Goal: Task Accomplishment & Management: Use online tool/utility

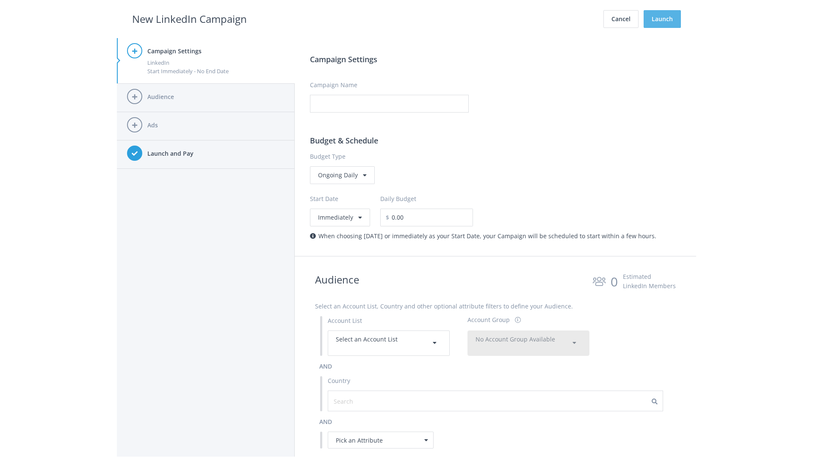
click at [662, 19] on button "Launch" at bounding box center [661, 19] width 37 height 18
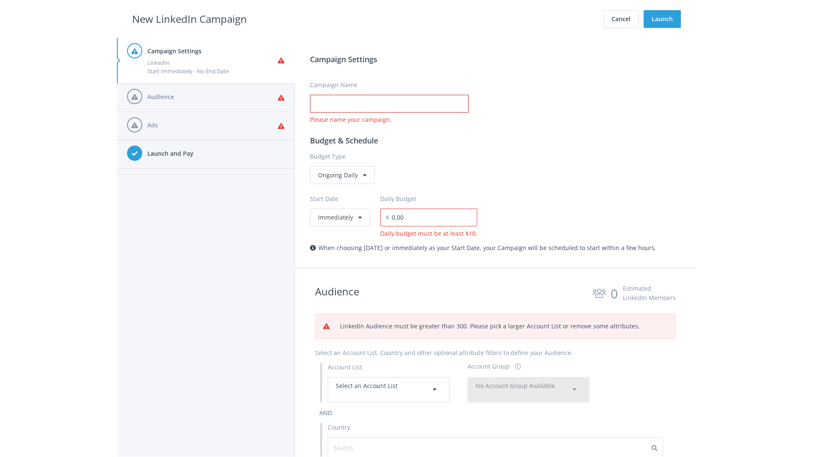
click at [389, 104] on input "Campaign Name" at bounding box center [389, 104] width 159 height 18
click at [189, 19] on h2 "New LinkedIn Campaign" at bounding box center [189, 19] width 115 height 16
type input "Campaign Name"
click at [189, 19] on h2 "New LinkedIn Campaign" at bounding box center [189, 19] width 115 height 16
click at [388, 389] on span "Select an Account List" at bounding box center [367, 386] width 62 height 8
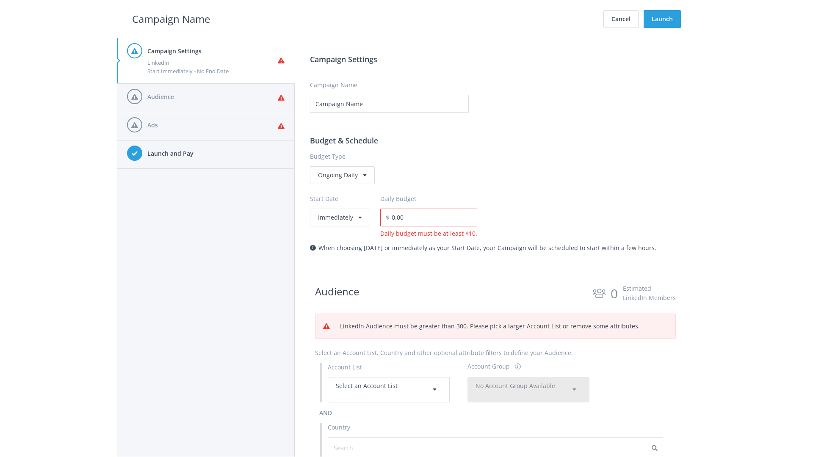
click at [528, 382] on span "No Account Group Available" at bounding box center [515, 386] width 80 height 8
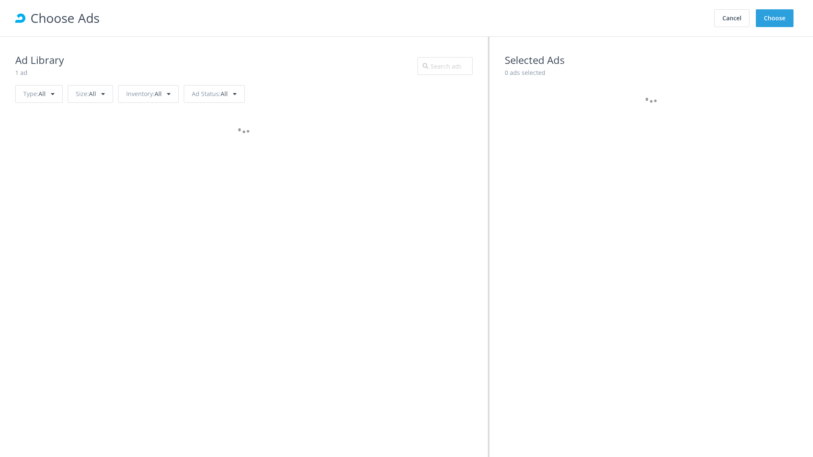
scroll to position [381, 0]
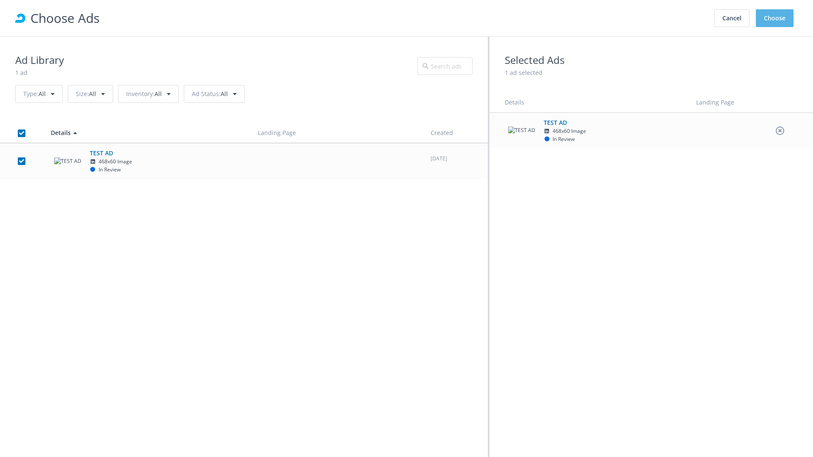
click at [774, 18] on button "Choose" at bounding box center [774, 18] width 38 height 18
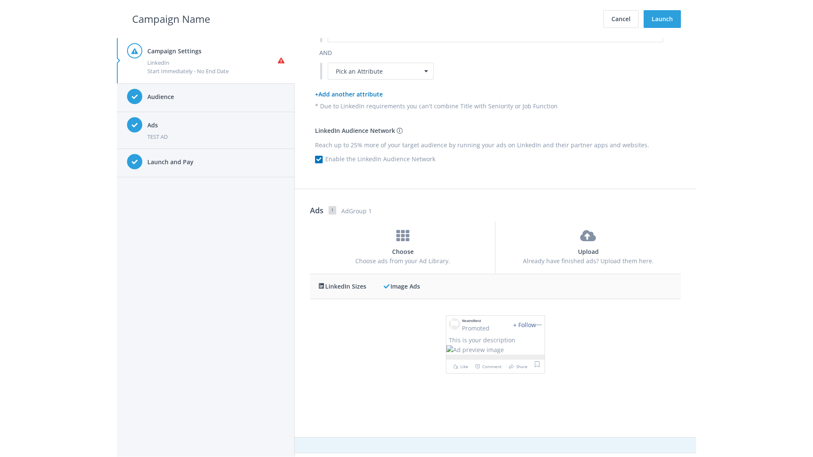
scroll to position [0, 0]
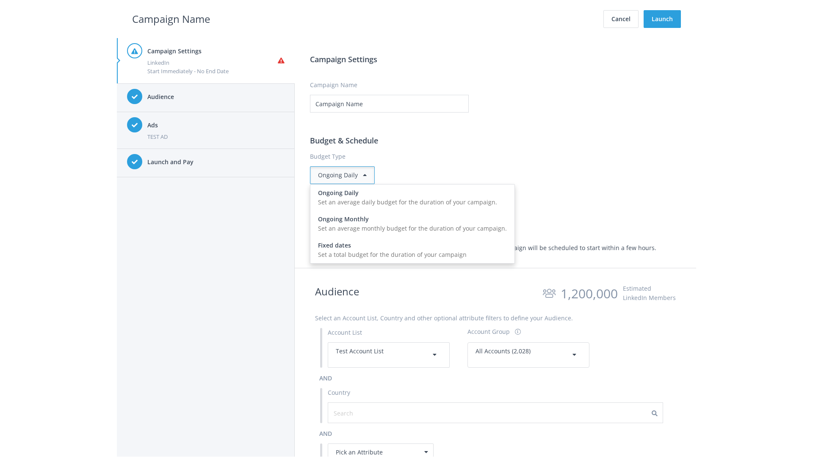
click at [436, 217] on input "0.00" at bounding box center [433, 218] width 88 height 18
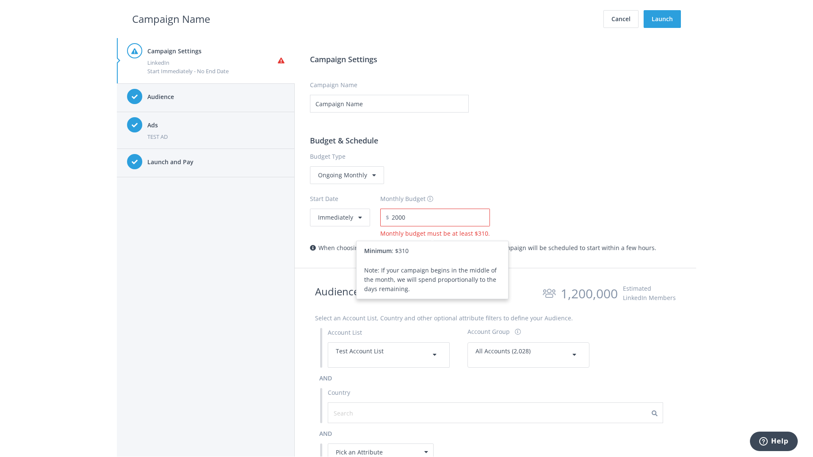
click at [171, 19] on h2 "Campaign Name" at bounding box center [171, 19] width 78 height 16
type input "2,000.00"
click at [339, 217] on button "Immediately" at bounding box center [340, 218] width 60 height 18
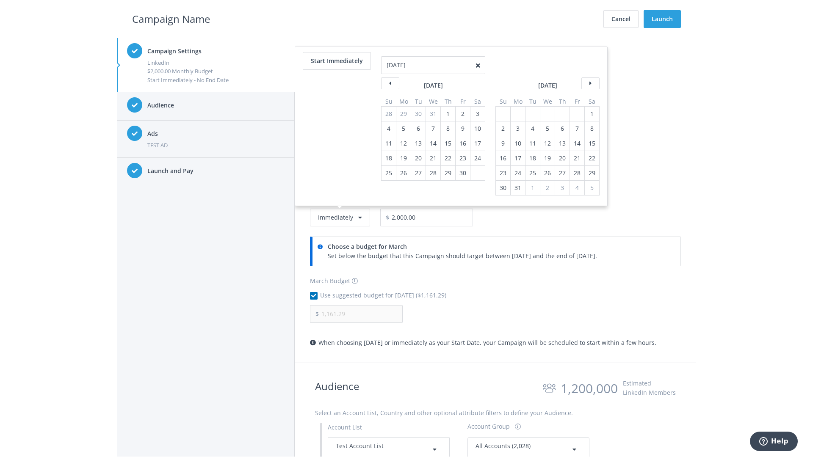
click at [447, 113] on table "April 2021 Su Mo Tu We Th Fr Sa 28 29 30 31 1 2 3 4 5 6 7 8 9 10 11 12 13 14 15…" at bounding box center [433, 133] width 104 height 96
type input "04/01/2021"
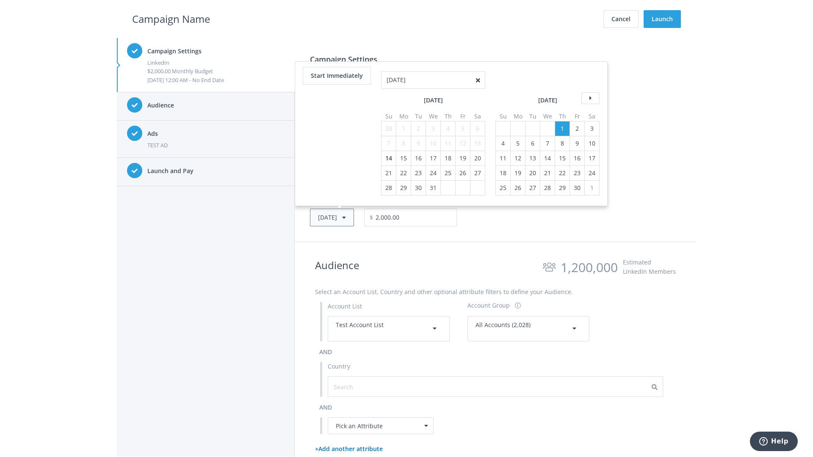
click at [344, 217] on button "Thu, Apr 1, 2021" at bounding box center [332, 218] width 44 height 18
click at [388, 128] on div "2" at bounding box center [388, 128] width 11 height 14
type input "05/02/2021"
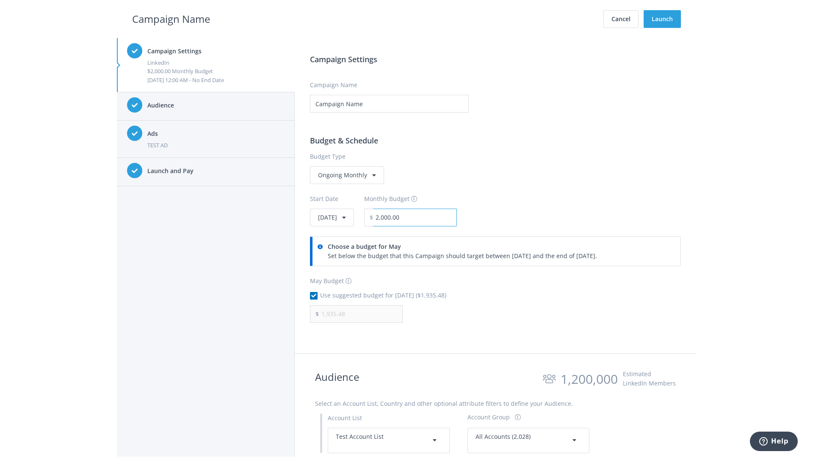
click at [438, 217] on input "2,000.00" at bounding box center [415, 218] width 84 height 18
click at [171, 19] on h2 "Campaign Name" at bounding box center [171, 19] width 78 height 16
type input "2,500.00"
type input "2,419.35"
checkbox input "false"
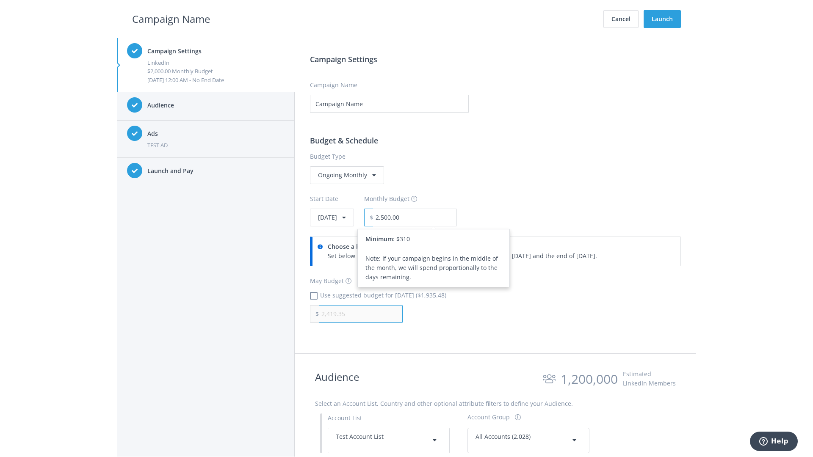
click at [361, 314] on input "2,419.35" at bounding box center [361, 314] width 84 height 18
type input "1,000.00"
click at [171, 19] on h2 "Campaign Name" at bounding box center [171, 19] width 78 height 16
click at [438, 217] on input "2,500.00" at bounding box center [415, 218] width 84 height 18
click at [171, 19] on h2 "Campaign Name" at bounding box center [171, 19] width 78 height 16
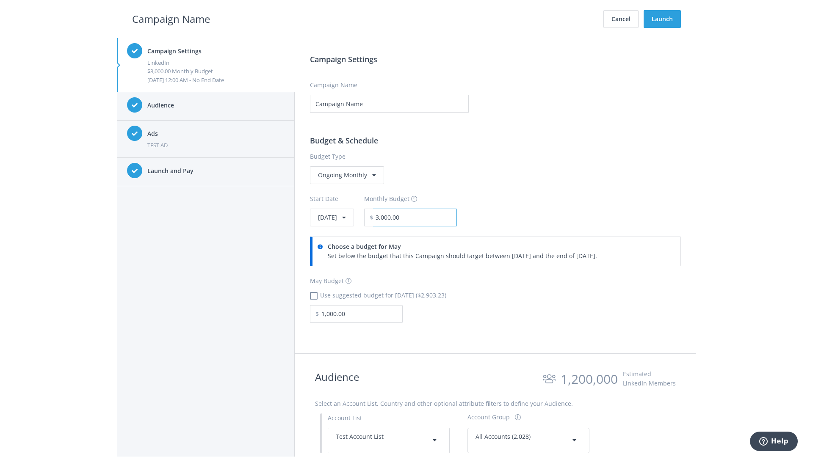
click at [438, 217] on input "3,000.00" at bounding box center [415, 218] width 84 height 18
click at [171, 19] on h2 "Campaign Name" at bounding box center [171, 19] width 78 height 16
type input "2,500.00"
checkbox input "true"
type input "2,419.35"
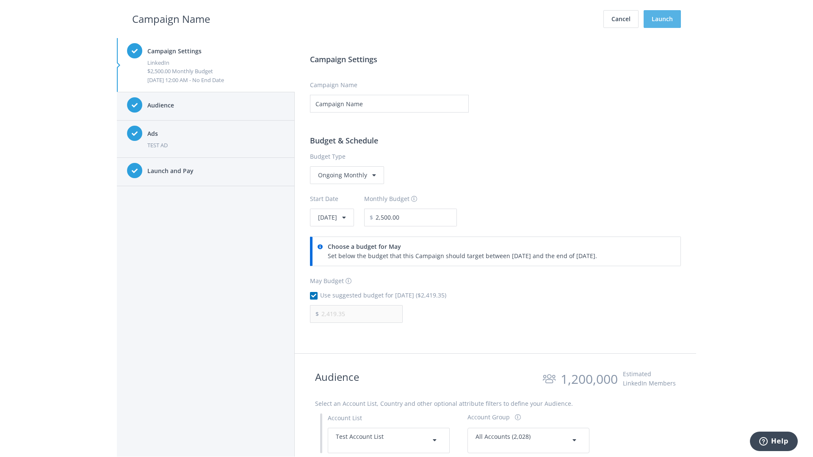
click at [662, 19] on button "Launch" at bounding box center [661, 19] width 37 height 18
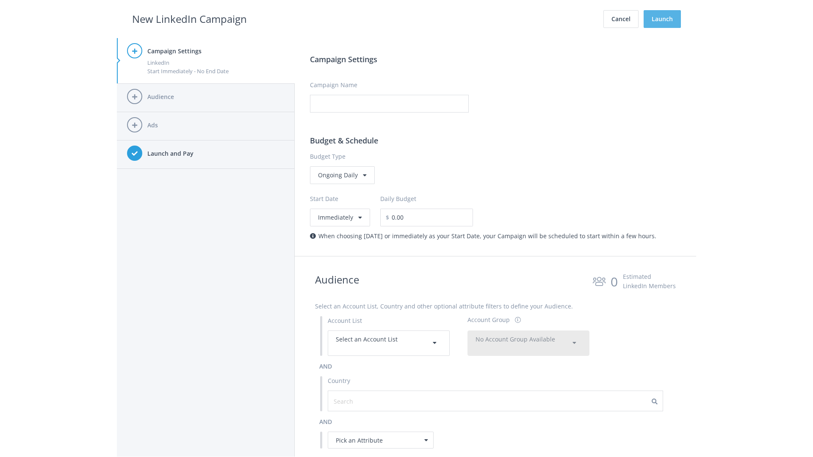
click at [662, 19] on button "Launch" at bounding box center [661, 19] width 37 height 18
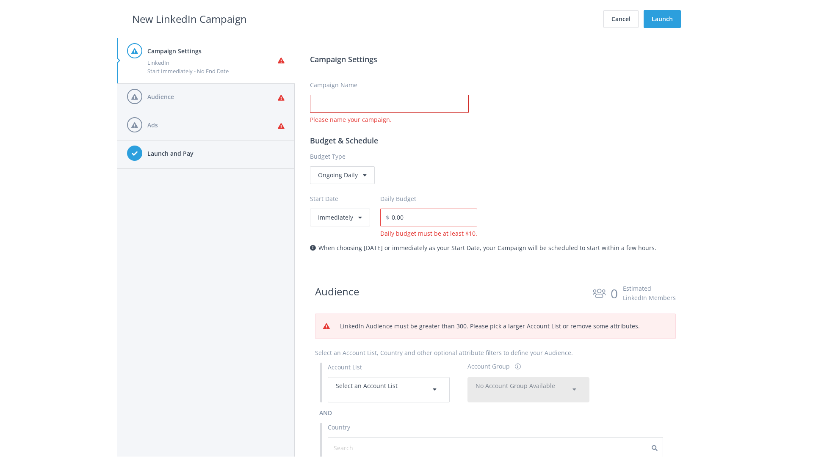
click at [389, 104] on input "Campaign Name" at bounding box center [389, 104] width 159 height 18
click at [189, 19] on h2 "New LinkedIn Campaign" at bounding box center [189, 19] width 115 height 16
type input "Campaign Name"
click at [189, 19] on h2 "New LinkedIn Campaign" at bounding box center [189, 19] width 115 height 16
click at [388, 389] on span "Select an Account List" at bounding box center [367, 386] width 62 height 8
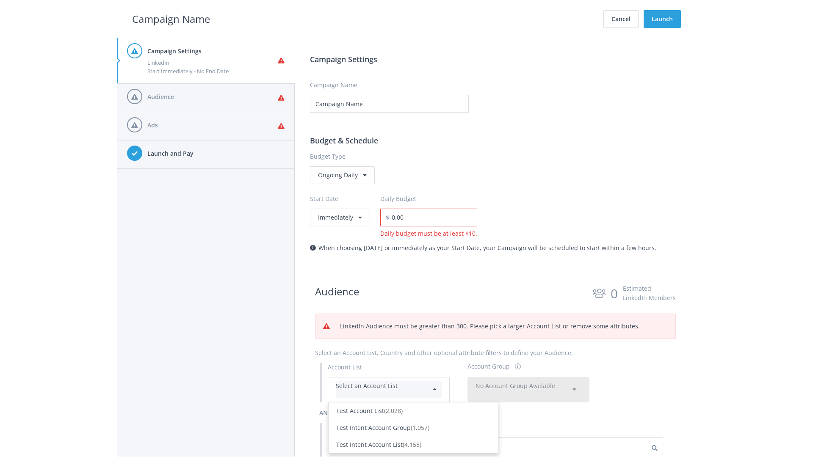
click at [413, 406] on div "Test Account List (2,028)" at bounding box center [413, 410] width 154 height 9
click at [528, 382] on span "No Account Group Available" at bounding box center [515, 386] width 80 height 8
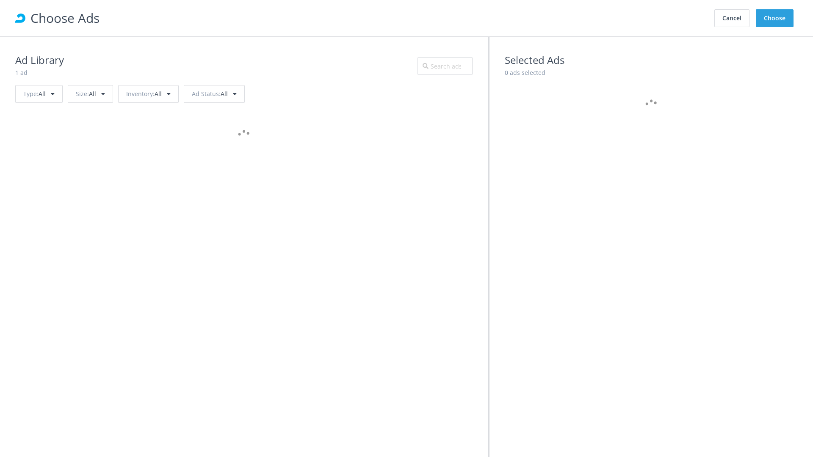
scroll to position [381, 0]
click at [774, 18] on button "Choose" at bounding box center [774, 18] width 38 height 18
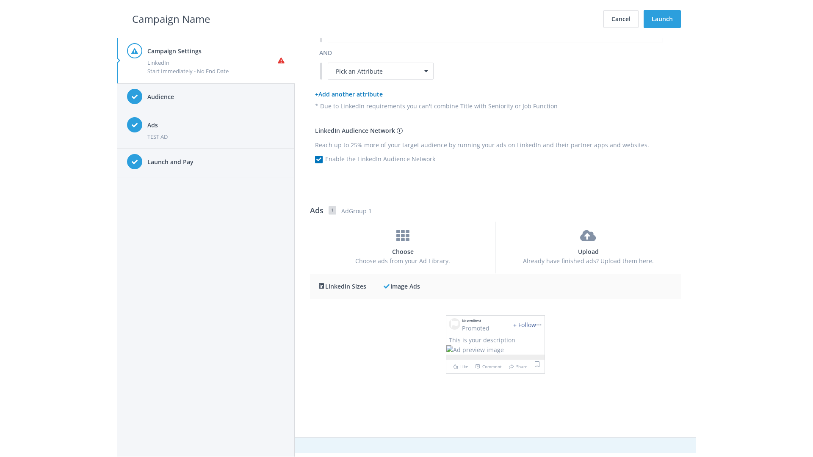
scroll to position [0, 0]
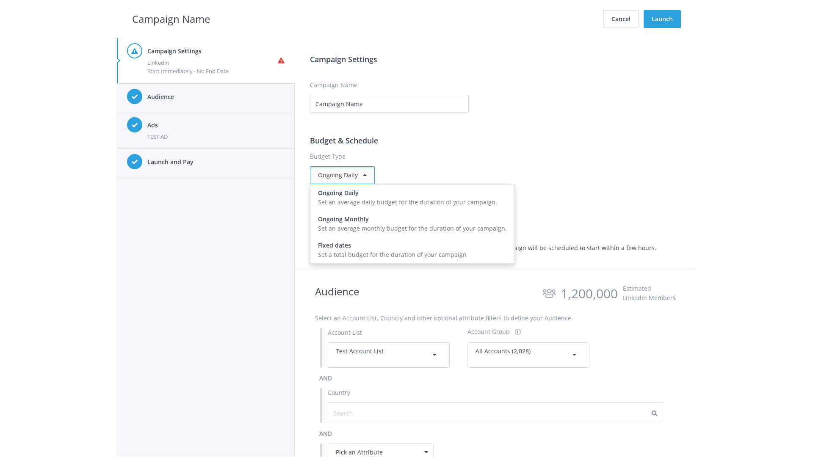
click at [430, 217] on input "0.00" at bounding box center [433, 218] width 88 height 18
click at [171, 19] on h2 "Campaign Name" at bounding box center [171, 19] width 78 height 16
type input "15.00"
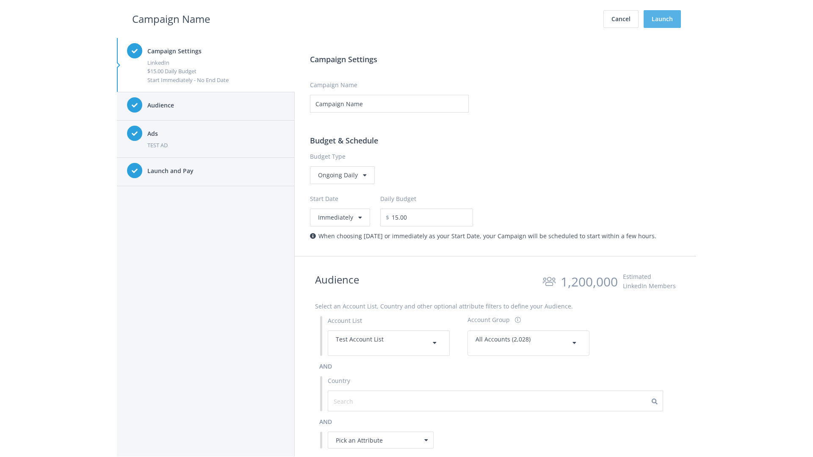
click at [662, 19] on button "Launch" at bounding box center [661, 19] width 37 height 18
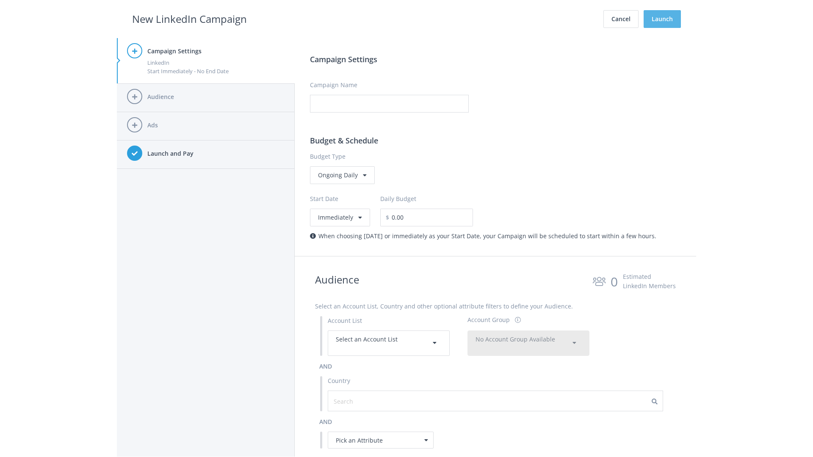
click at [662, 19] on button "Launch" at bounding box center [661, 19] width 37 height 18
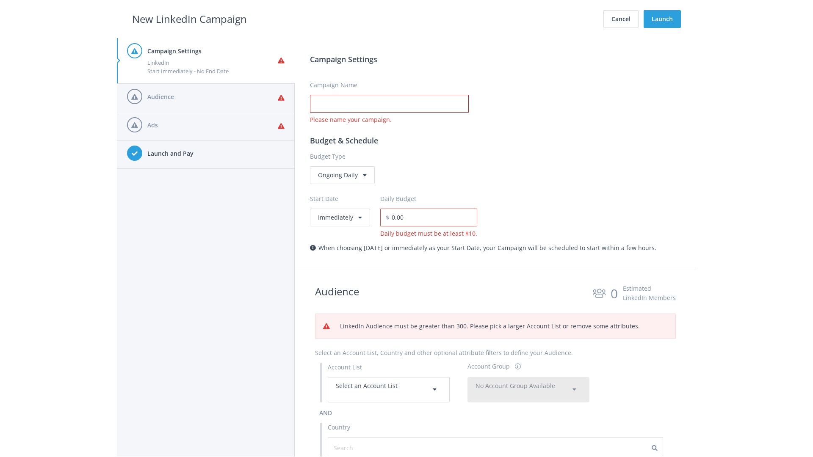
click at [389, 104] on input "Campaign Name" at bounding box center [389, 104] width 159 height 18
click at [189, 19] on h2 "New LinkedIn Campaign" at bounding box center [189, 19] width 115 height 16
type input "Campaign Name"
click at [189, 19] on h2 "New LinkedIn Campaign" at bounding box center [189, 19] width 115 height 16
click at [388, 389] on span "Select an Account List" at bounding box center [367, 386] width 62 height 8
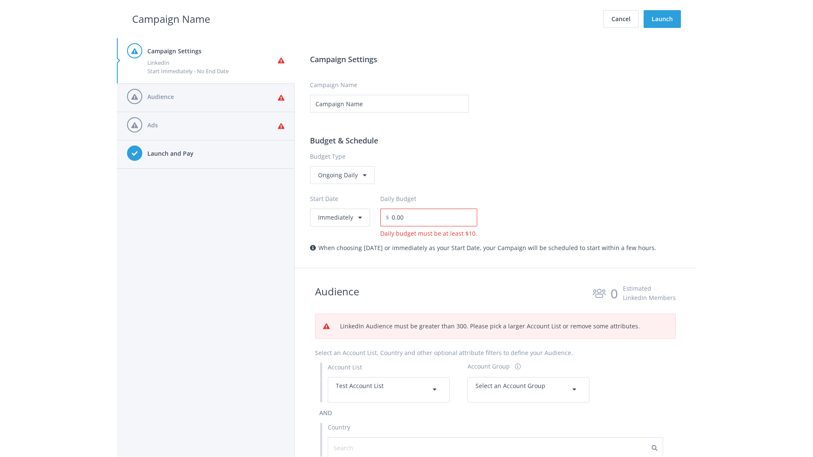
click at [528, 389] on span "Select an Account Group" at bounding box center [510, 386] width 70 height 8
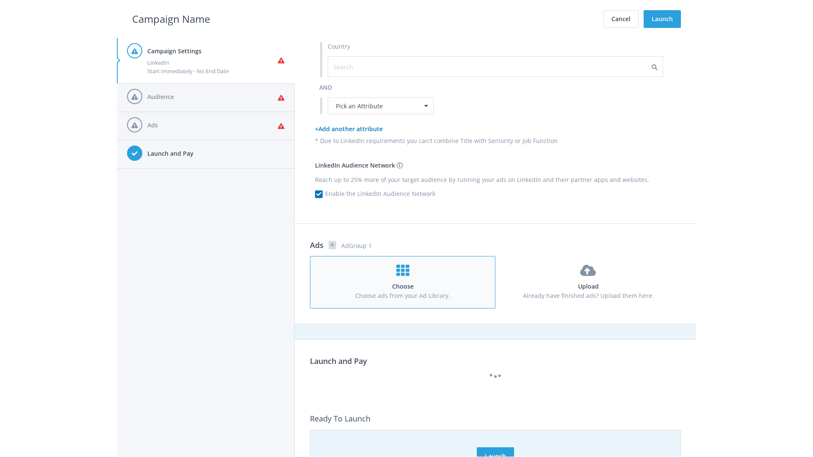
click at [402, 282] on h4 "Choose" at bounding box center [402, 286] width 169 height 9
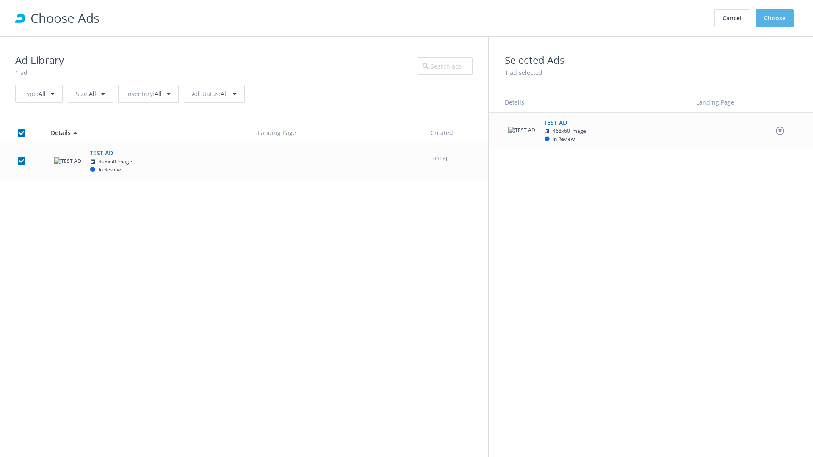
click at [774, 18] on button "Choose" at bounding box center [774, 18] width 38 height 18
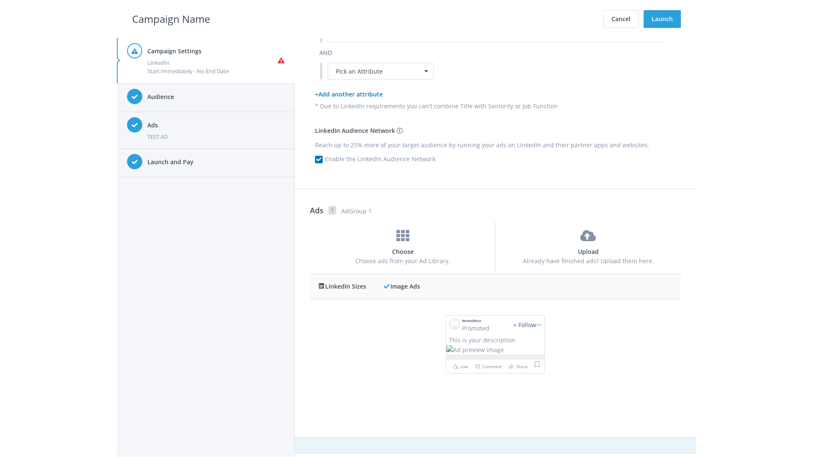
scroll to position [0, 0]
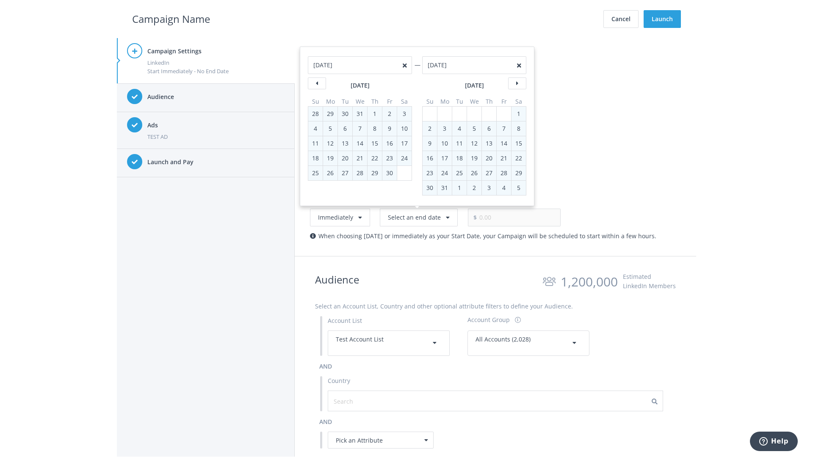
click at [430, 128] on div "2" at bounding box center [429, 128] width 11 height 14
type input "05/02/2021"
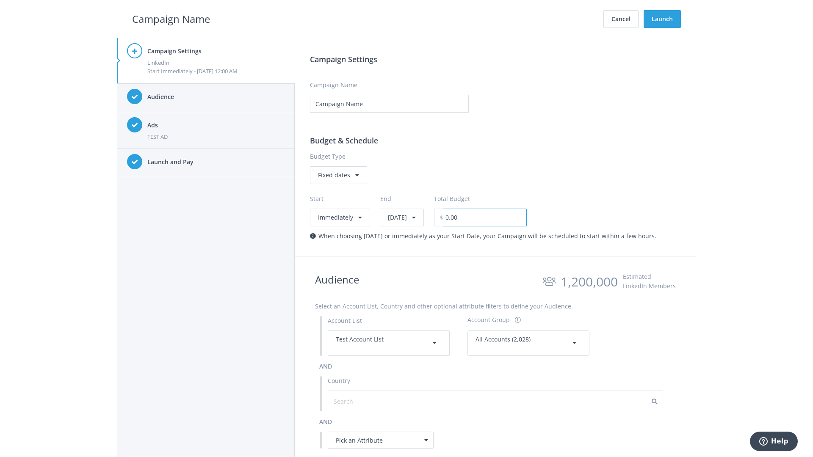
click at [506, 217] on input "0.00" at bounding box center [485, 218] width 84 height 18
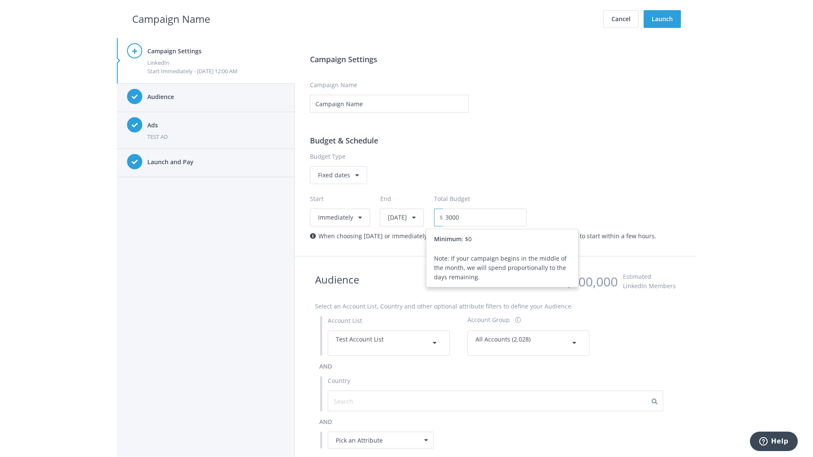
click at [171, 19] on h2 "Campaign Name" at bounding box center [171, 19] width 78 height 16
type input "3,000.00"
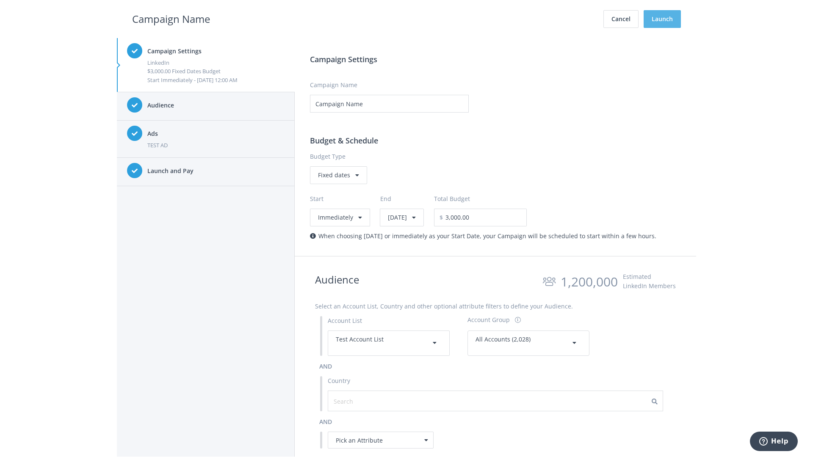
click at [662, 19] on button "Launch" at bounding box center [661, 19] width 37 height 18
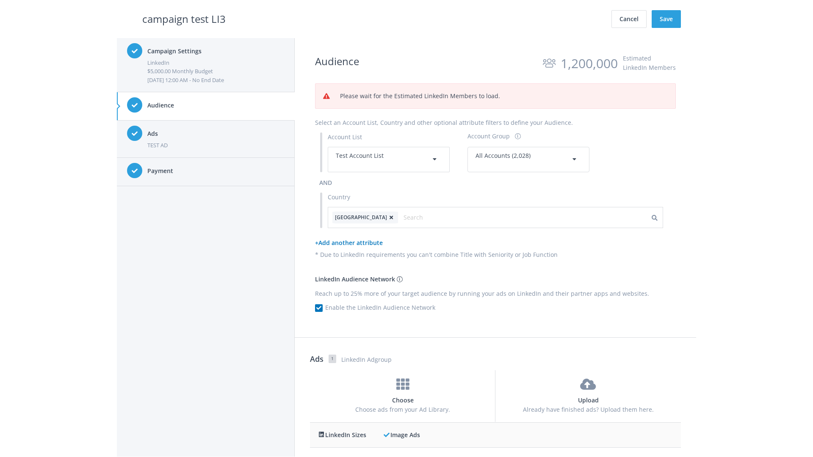
scroll to position [273, 0]
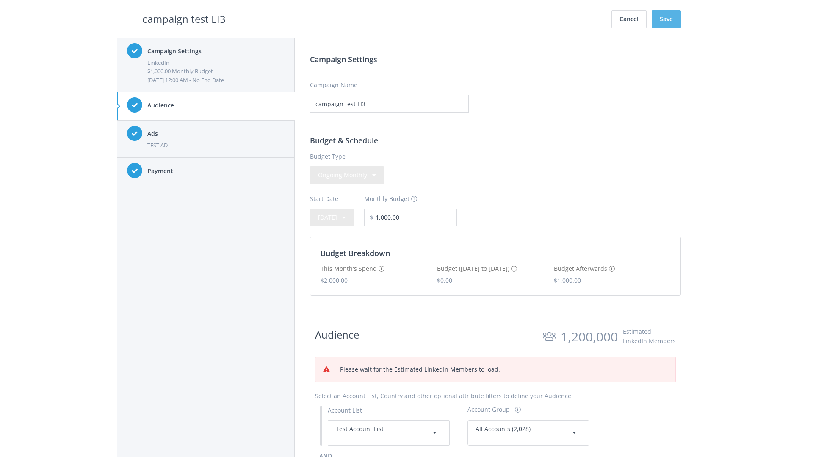
click at [666, 19] on button "Save" at bounding box center [665, 19] width 29 height 18
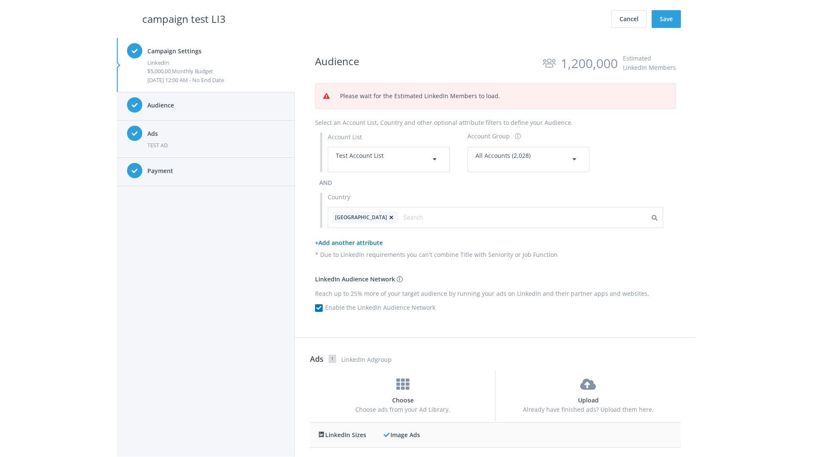
scroll to position [313, 0]
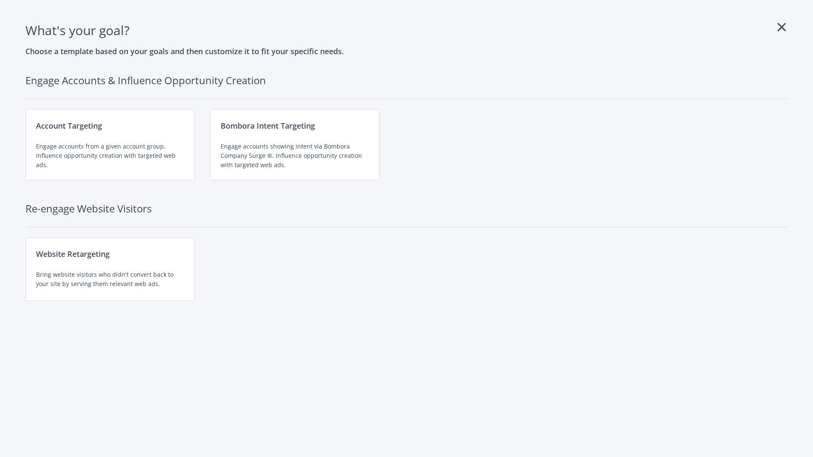
click at [110, 145] on div "Engage accounts from a given account group. Influence opportunity creation with…" at bounding box center [110, 156] width 148 height 28
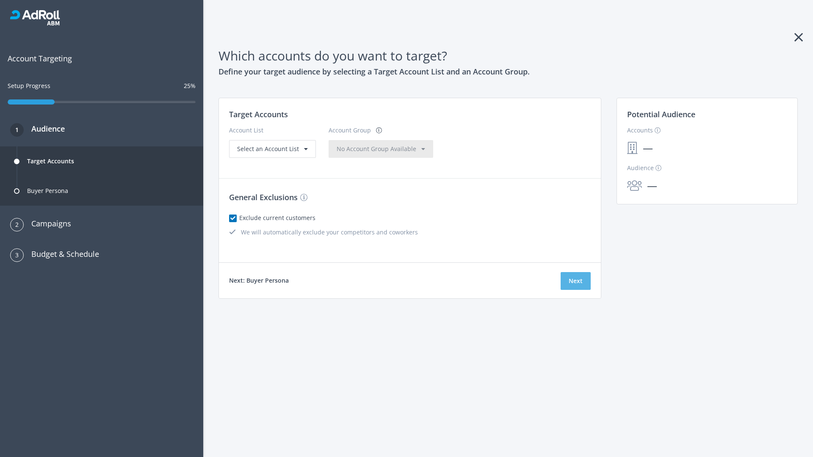
click at [575, 281] on button "Next" at bounding box center [575, 281] width 30 height 18
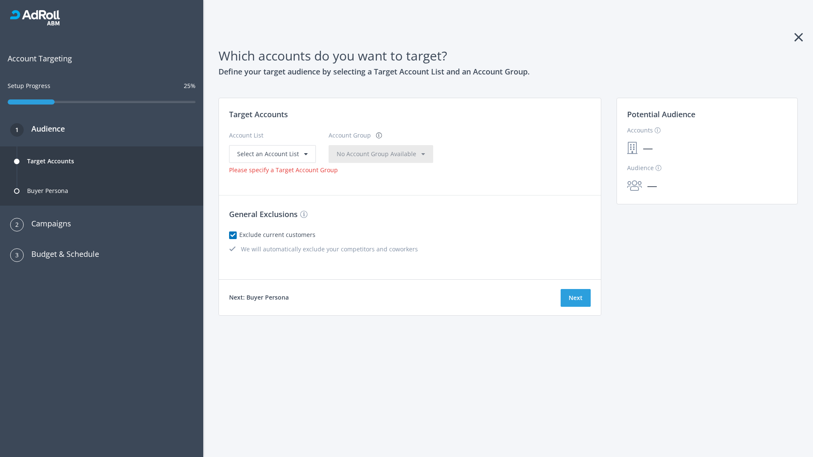
click at [271, 154] on span "Select an Account List" at bounding box center [268, 154] width 62 height 8
click at [359, 154] on span "No Account Group Available" at bounding box center [376, 154] width 80 height 8
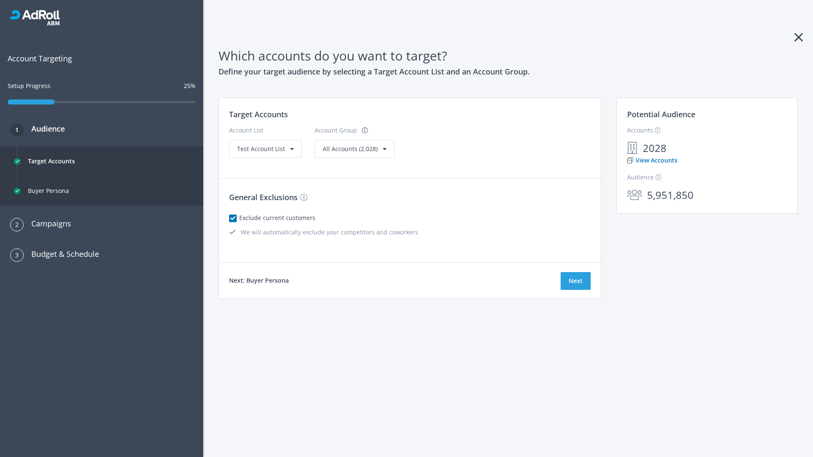
click at [651, 160] on link "View Accounts" at bounding box center [652, 160] width 50 height 9
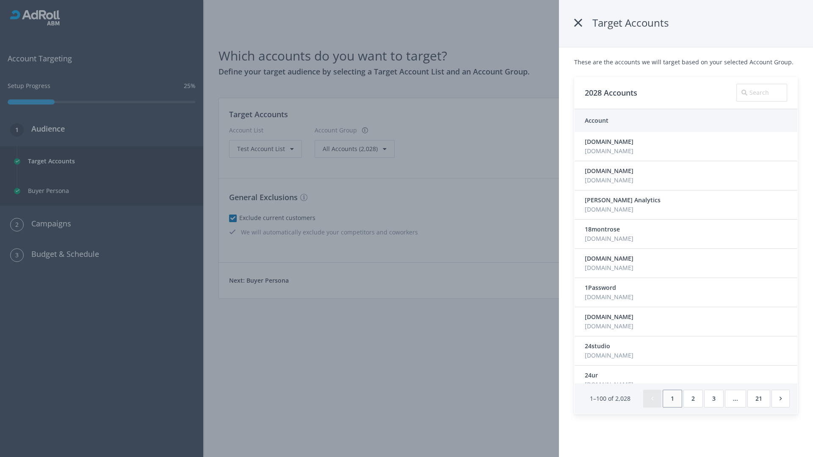
click at [578, 23] on icon at bounding box center [578, 22] width 8 height 15
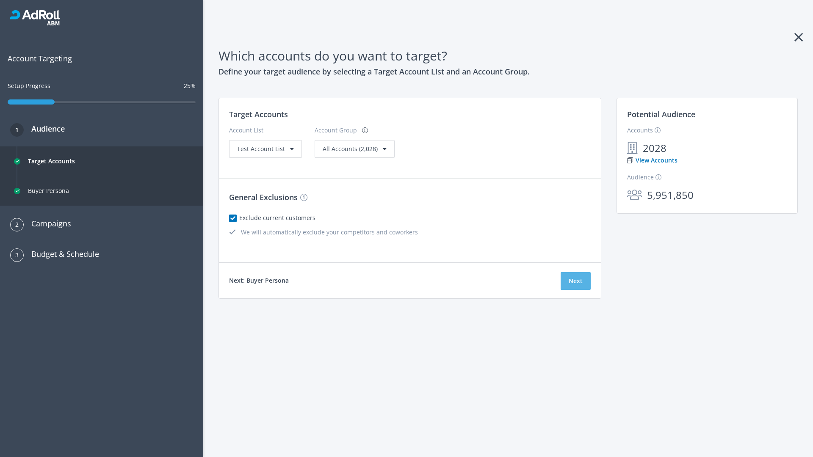
click at [575, 281] on button "Next" at bounding box center [575, 281] width 30 height 18
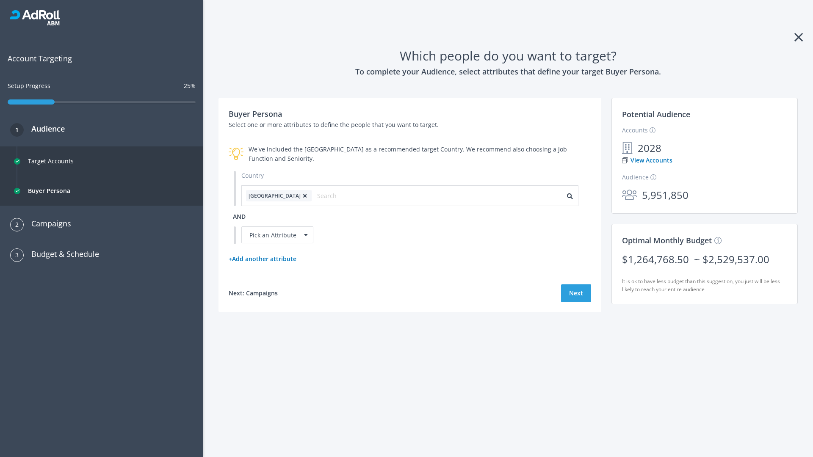
click at [300, 196] on icon at bounding box center [304, 195] width 8 height 5
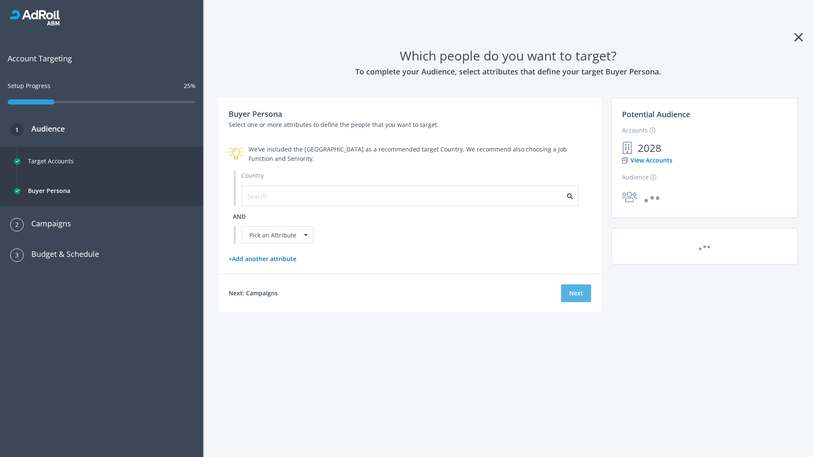
click at [576, 293] on button "Next" at bounding box center [576, 293] width 30 height 18
click at [280, 196] on input "text" at bounding box center [285, 195] width 76 height 9
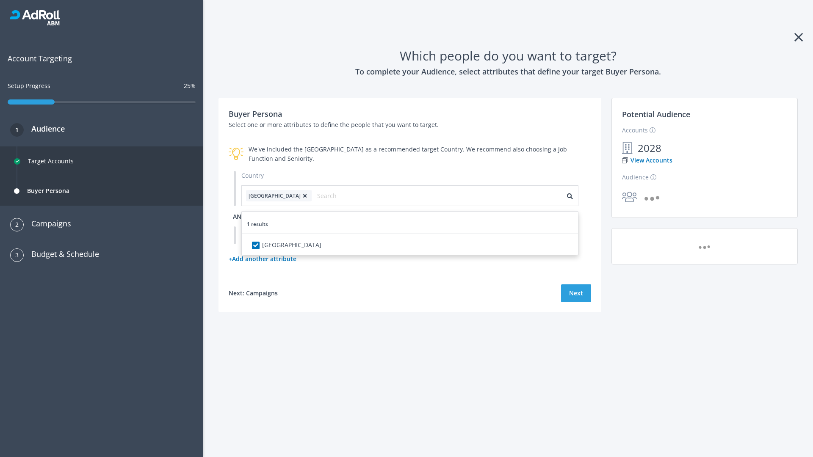
click at [239, 216] on span "and" at bounding box center [239, 216] width 13 height 8
click at [277, 235] on div "Pick an Attribute" at bounding box center [277, 234] width 72 height 17
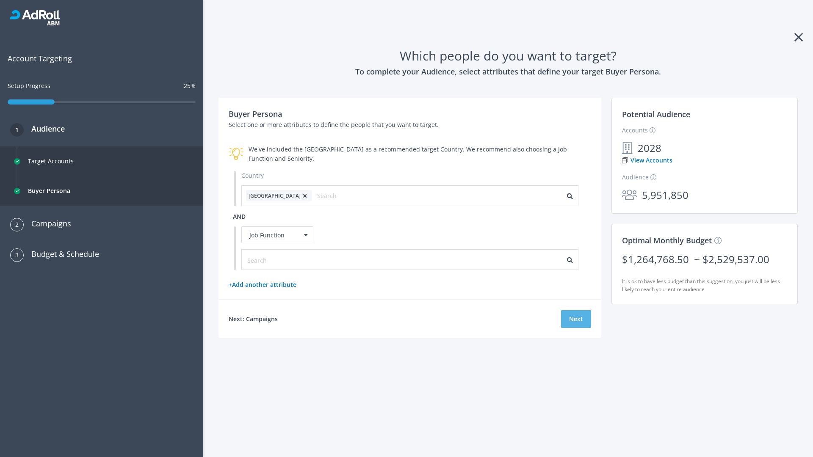
click at [576, 319] on button "Next" at bounding box center [576, 319] width 30 height 18
click at [280, 259] on input "text" at bounding box center [285, 260] width 76 height 9
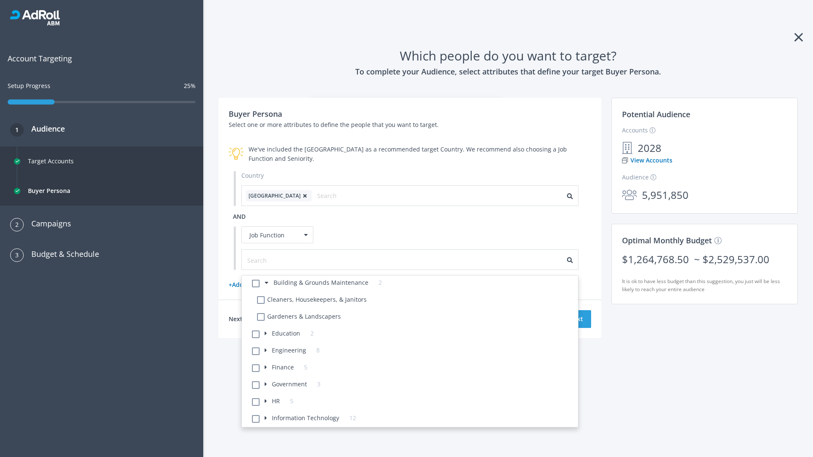
click at [415, 301] on li "Cleaners, Housekeepers, & Janitors" at bounding box center [415, 300] width 326 height 17
checkbox Janitors-5 "true"
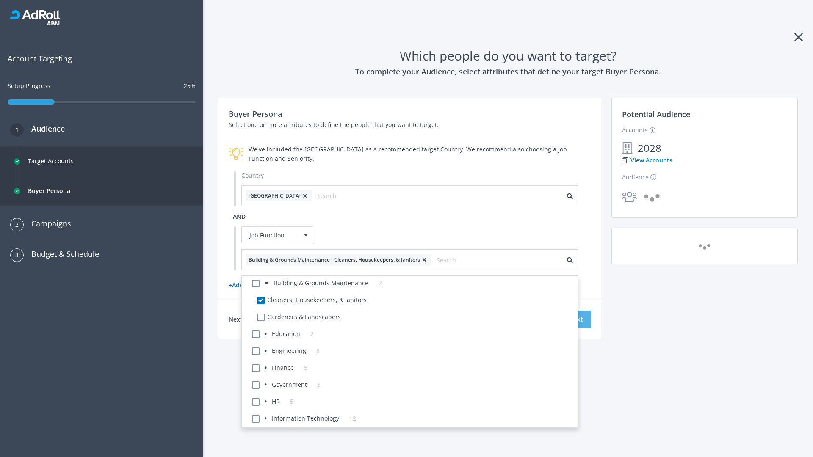
click at [576, 319] on button "Next" at bounding box center [576, 320] width 30 height 18
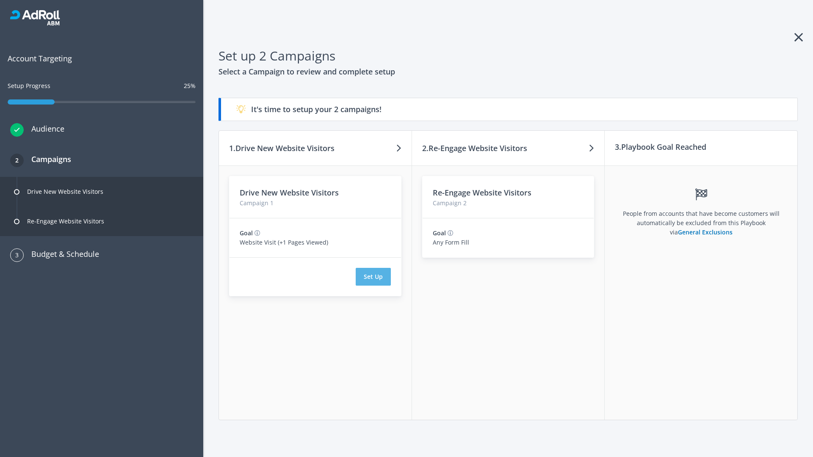
click at [373, 277] on button "Set Up" at bounding box center [372, 277] width 35 height 18
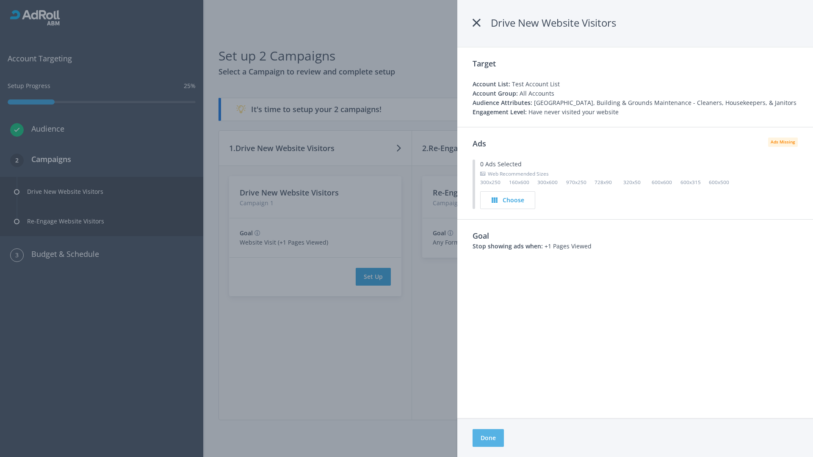
click at [488, 438] on button "Done" at bounding box center [487, 438] width 31 height 18
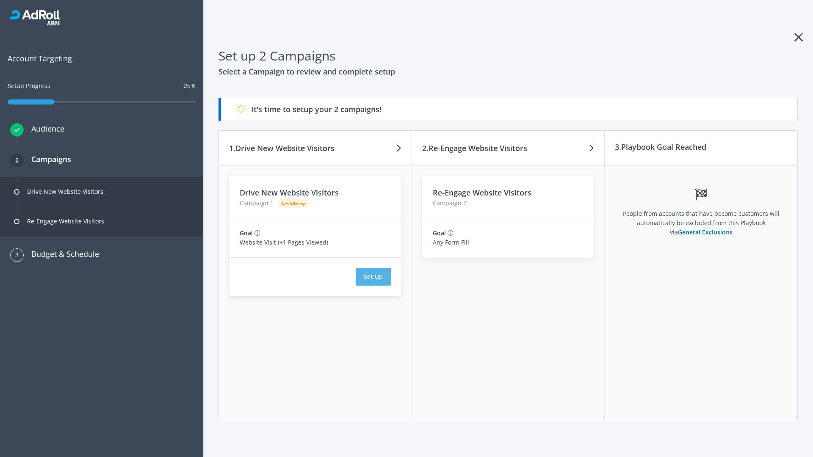
click at [373, 277] on button "Set Up" at bounding box center [372, 277] width 35 height 18
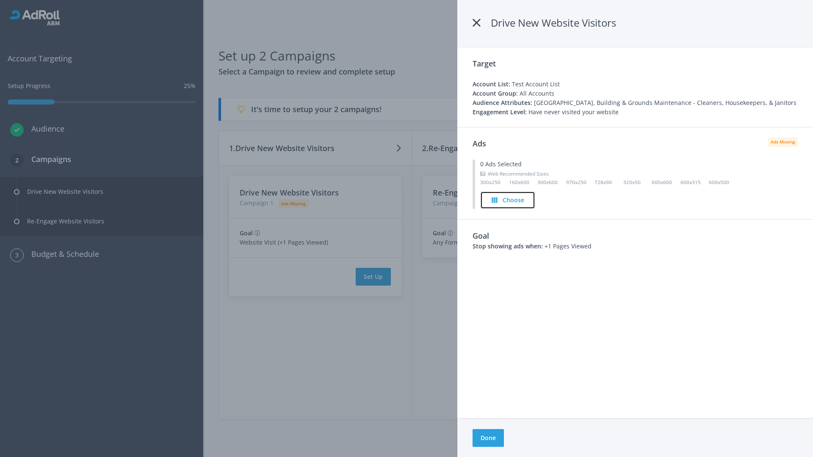
click at [508, 200] on h4 "Choose" at bounding box center [513, 200] width 22 height 9
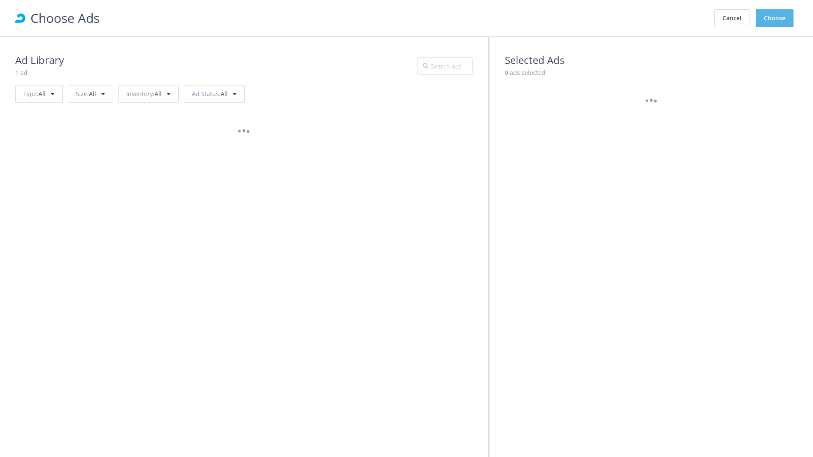
click at [774, 18] on button "Choose" at bounding box center [774, 18] width 38 height 18
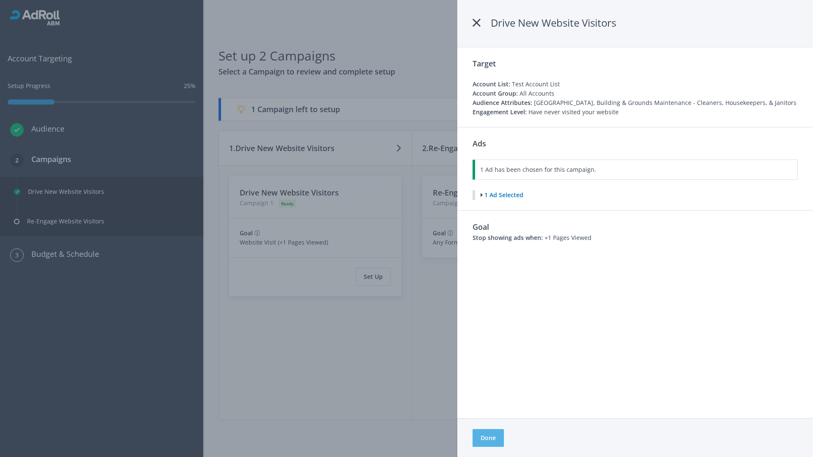
click at [488, 438] on button "Done" at bounding box center [487, 438] width 31 height 18
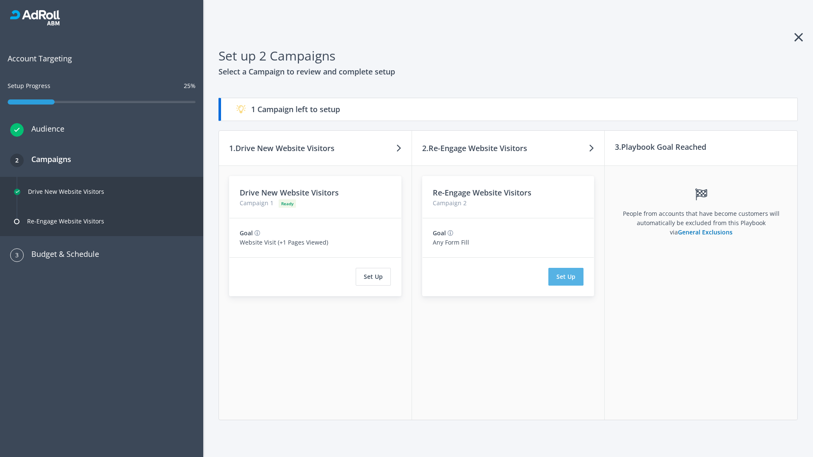
click at [566, 277] on button "Set Up" at bounding box center [565, 277] width 35 height 18
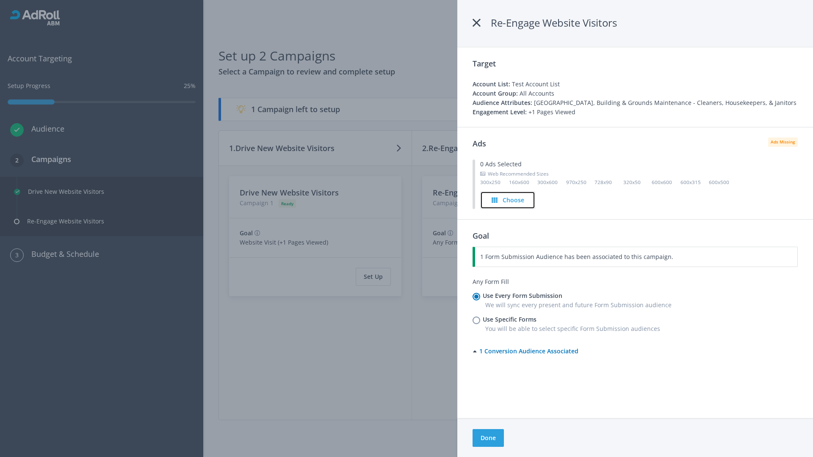
click at [507, 200] on h4 "Choose" at bounding box center [513, 200] width 22 height 9
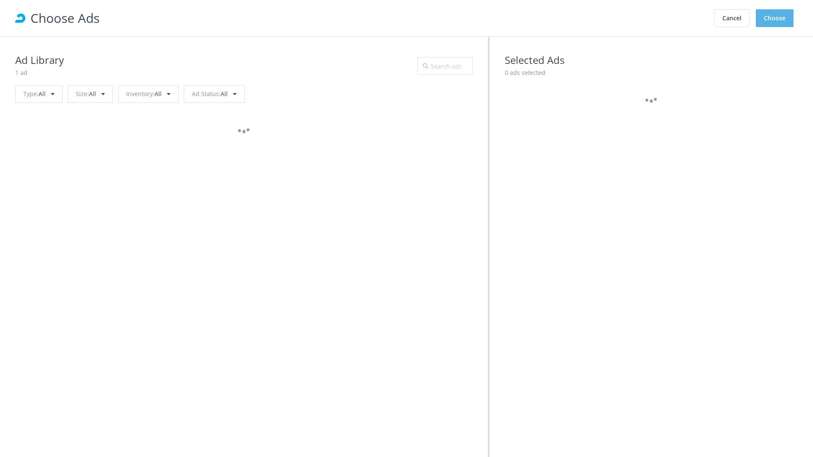
click at [774, 18] on button "Choose" at bounding box center [774, 18] width 38 height 18
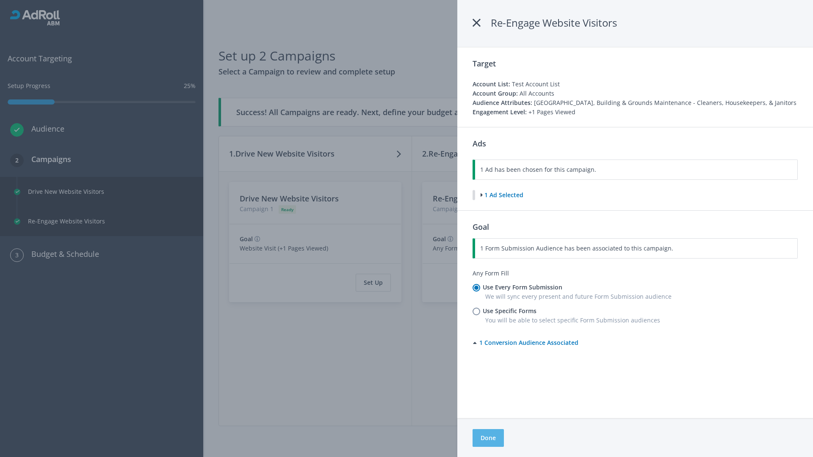
click at [488, 438] on button "Done" at bounding box center [487, 438] width 31 height 18
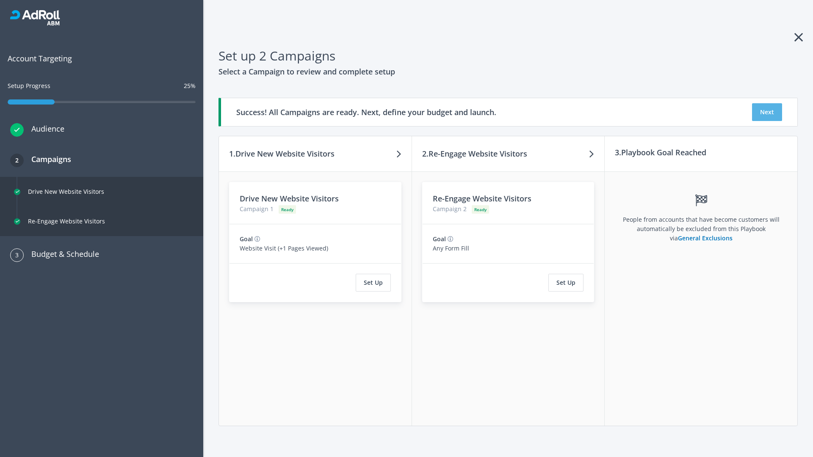
click at [766, 112] on button "Next" at bounding box center [767, 112] width 30 height 18
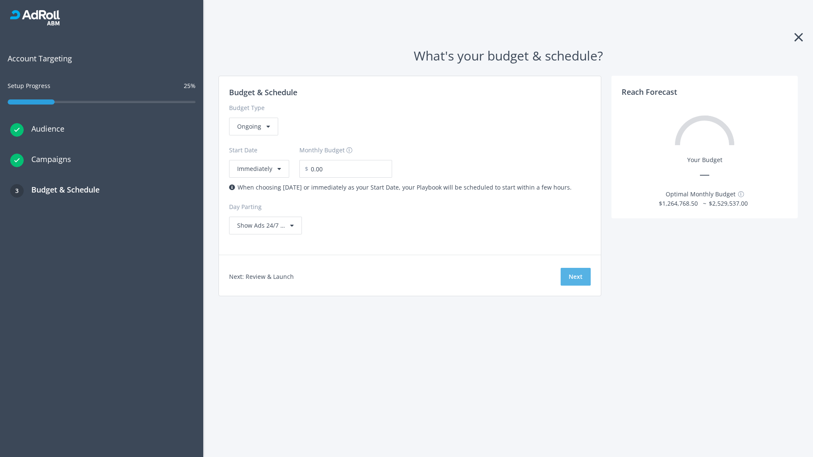
click at [575, 277] on button "Next" at bounding box center [575, 277] width 30 height 18
click at [253, 135] on div "Ongoing" at bounding box center [253, 127] width 49 height 18
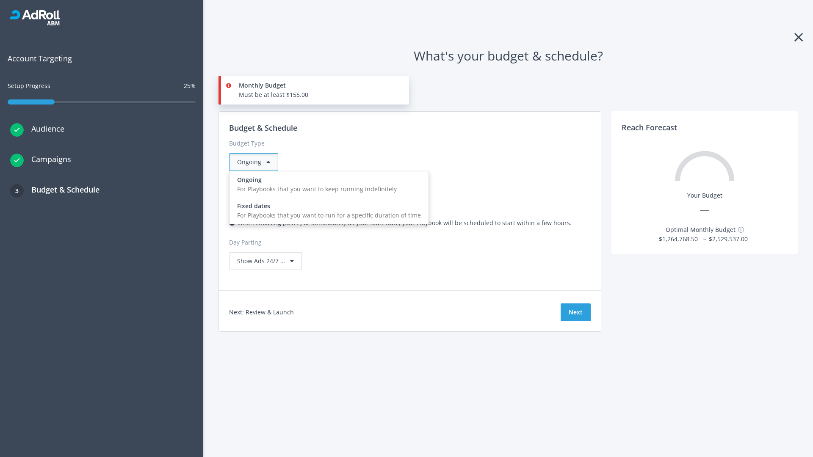
click at [326, 211] on div "For Playbooks that you want to run for a specific duration of time" at bounding box center [329, 215] width 184 height 9
click at [257, 162] on div "Ongoing" at bounding box center [253, 162] width 49 height 18
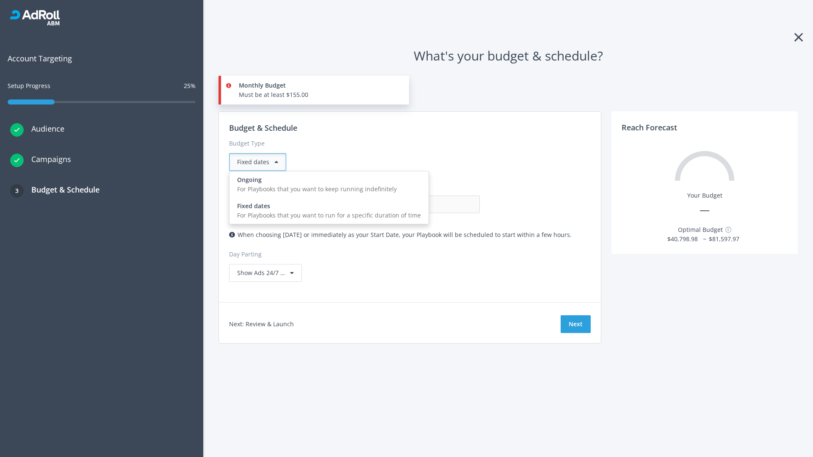
click at [326, 185] on div "For Playbooks that you want to keep running indefinitely" at bounding box center [329, 189] width 184 height 9
click at [396, 204] on input "0.00" at bounding box center [438, 205] width 84 height 18
click at [396, 204] on input "1.00" at bounding box center [438, 205] width 84 height 18
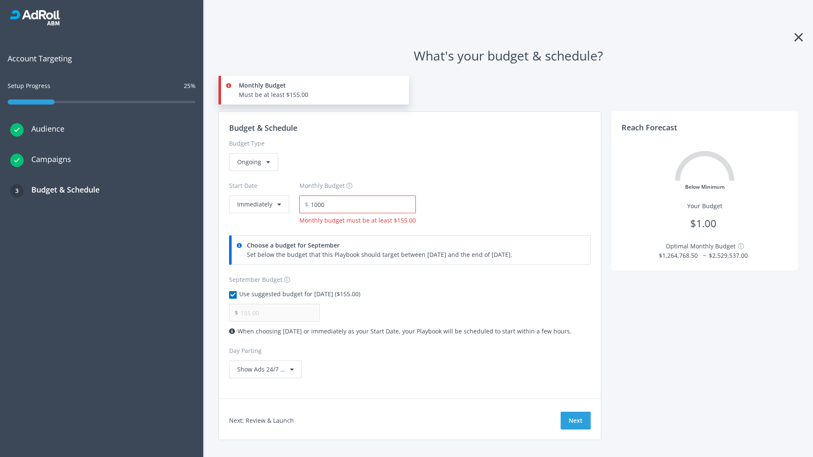
type input "1,000.00"
click at [258, 196] on button "Immediately" at bounding box center [259, 205] width 60 height 18
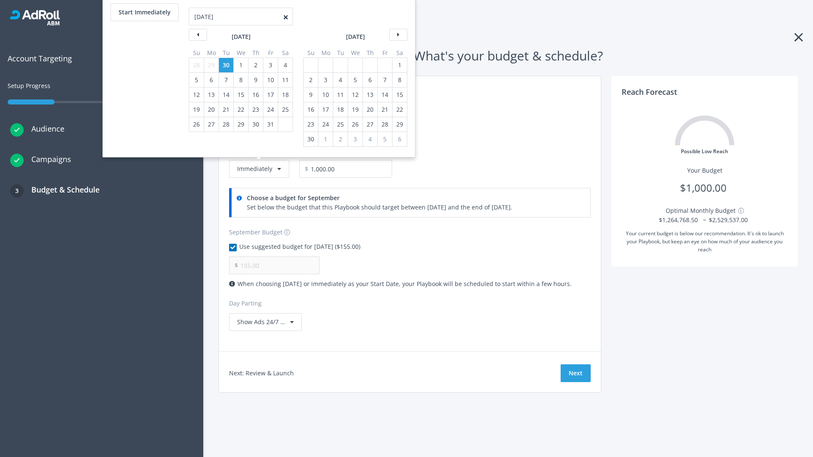
click at [310, 80] on div "2" at bounding box center [310, 80] width 11 height 14
type input "966.67"
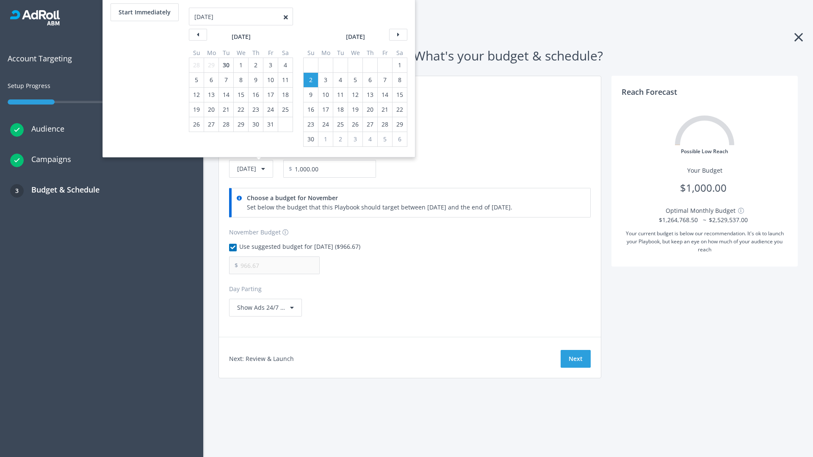
click at [399, 65] on div "1" at bounding box center [399, 65] width 11 height 14
click at [144, 12] on button "Start Immediately" at bounding box center [144, 12] width 68 height 18
type input "[DATE]"
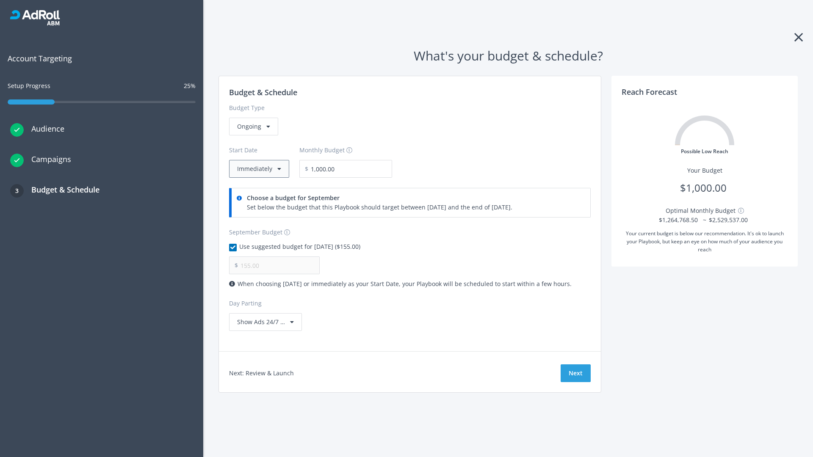
click at [258, 169] on button "Immediately" at bounding box center [259, 169] width 60 height 18
click at [575, 373] on button "Next" at bounding box center [575, 373] width 30 height 18
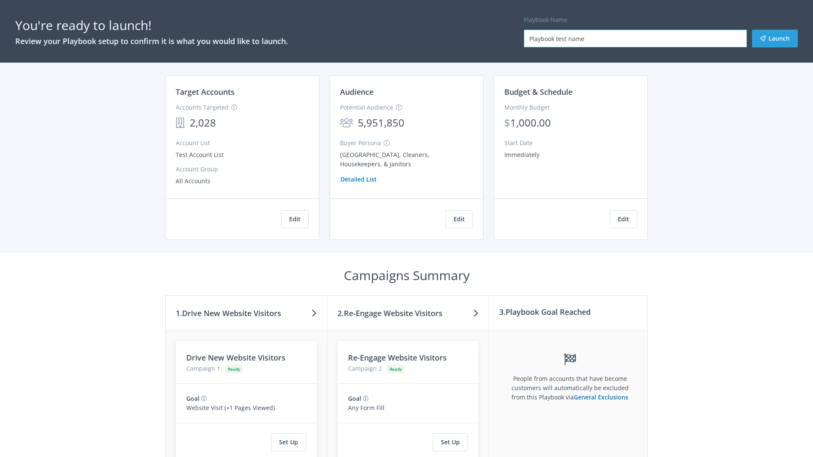
type input "Playbook test name"
click at [774, 39] on button "Launch" at bounding box center [775, 39] width 46 height 18
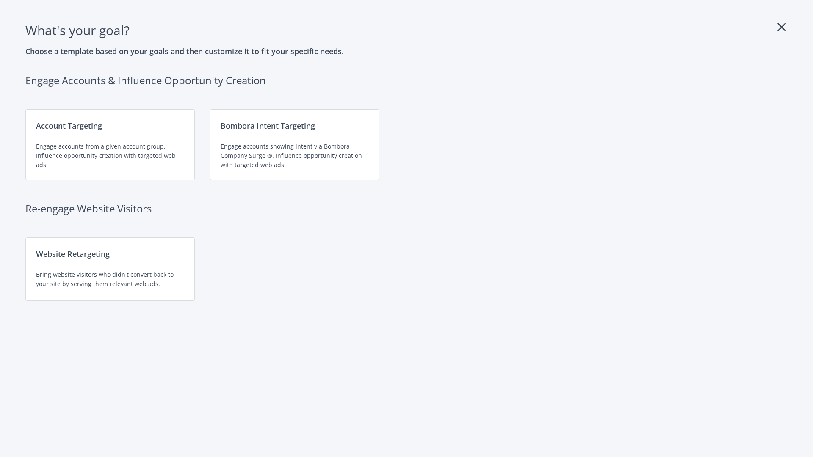
click at [295, 145] on div "Engage accounts showing intent via Bombora Company Surge ®. Influence opportuni…" at bounding box center [294, 156] width 148 height 28
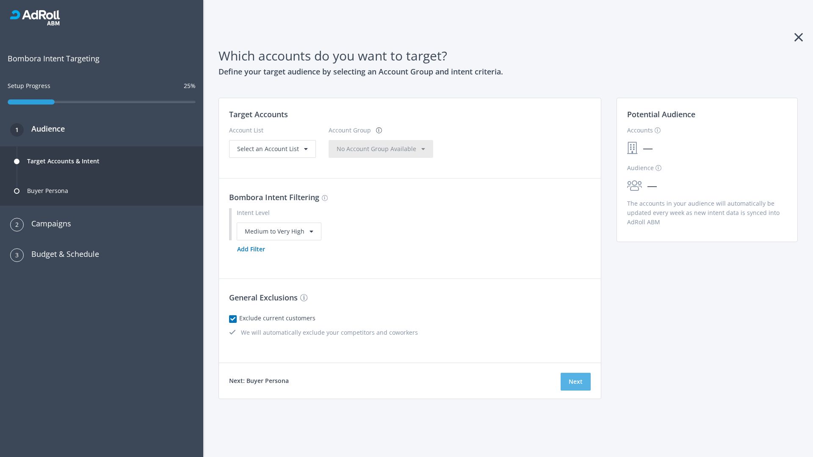
click at [575, 381] on button "Next" at bounding box center [575, 382] width 30 height 18
click at [251, 258] on button "Add Filter" at bounding box center [251, 249] width 44 height 18
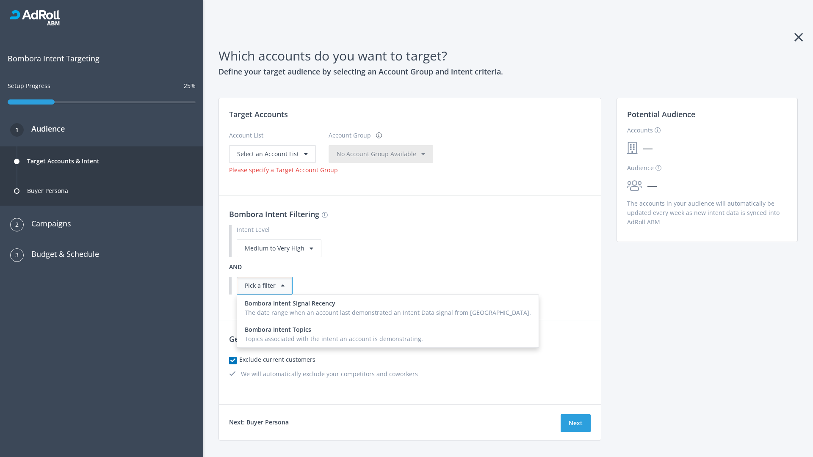
click at [367, 334] on div "Topics associated with the intent an account is demonstrating." at bounding box center [388, 338] width 286 height 9
click at [575, 414] on button "Next" at bounding box center [575, 423] width 30 height 18
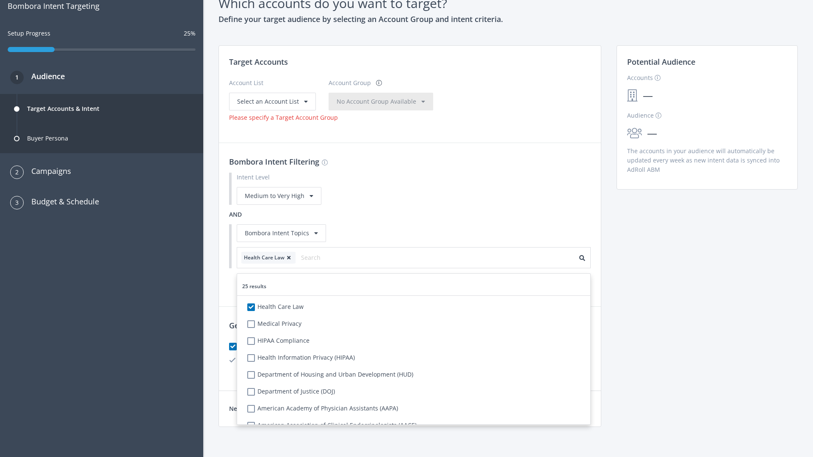
click at [271, 101] on span "Select an Account List" at bounding box center [268, 101] width 62 height 8
click at [385, 101] on span "No Account Group Available" at bounding box center [376, 101] width 80 height 8
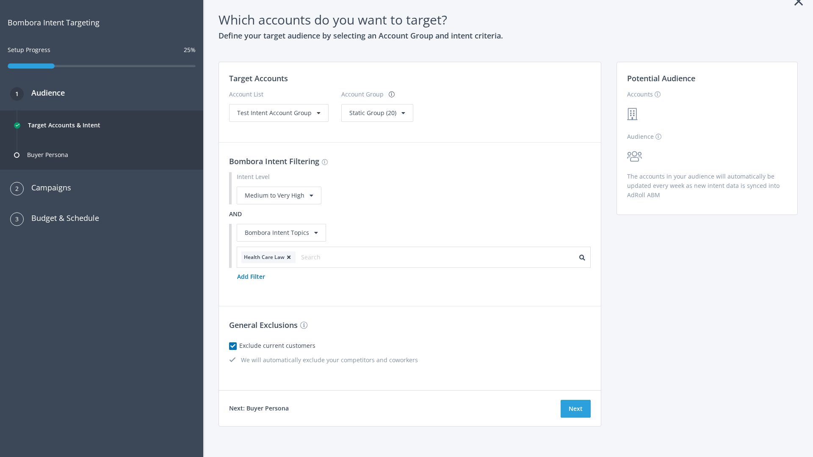
scroll to position [36, 0]
click at [374, 113] on span "Static Group (20)" at bounding box center [372, 113] width 47 height 8
click at [278, 117] on span "Test Intent Account Group" at bounding box center [274, 113] width 74 height 8
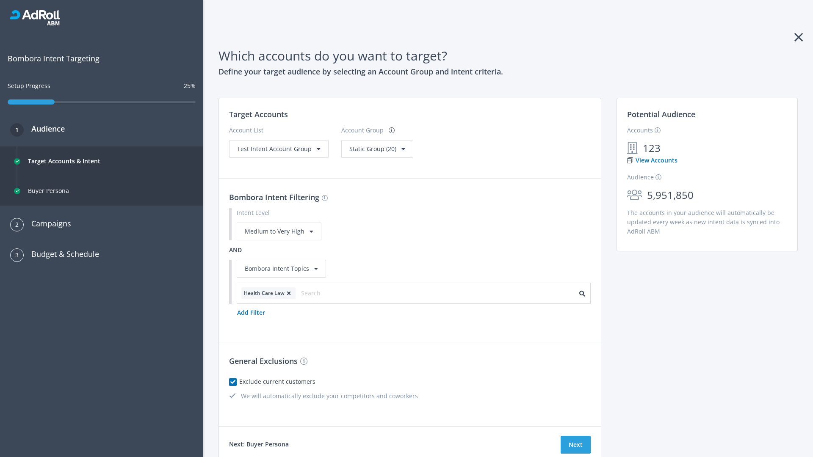
click at [359, 153] on span "Static Group (20)" at bounding box center [372, 149] width 47 height 8
click at [575, 445] on button "Next" at bounding box center [575, 445] width 30 height 18
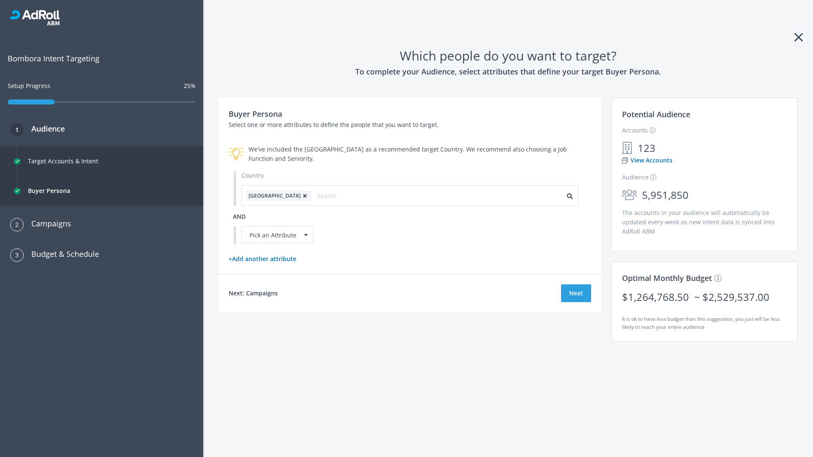
click at [300, 196] on icon at bounding box center [304, 195] width 8 height 5
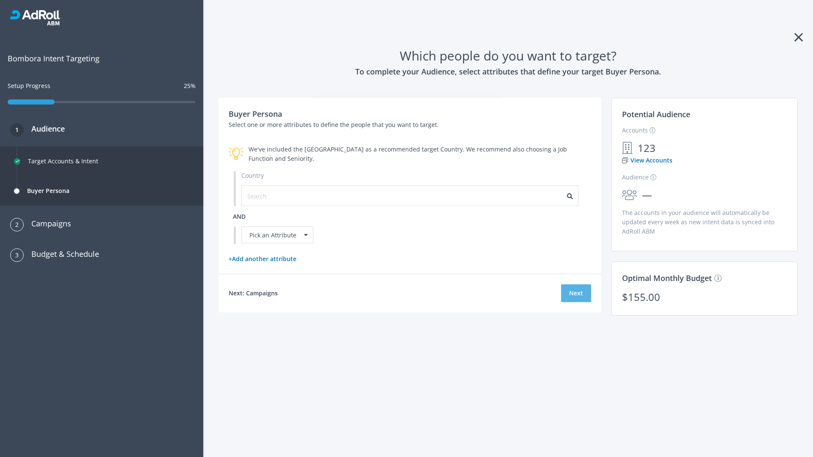
click at [576, 293] on button "Next" at bounding box center [576, 293] width 30 height 18
click at [280, 196] on input "text" at bounding box center [285, 195] width 76 height 9
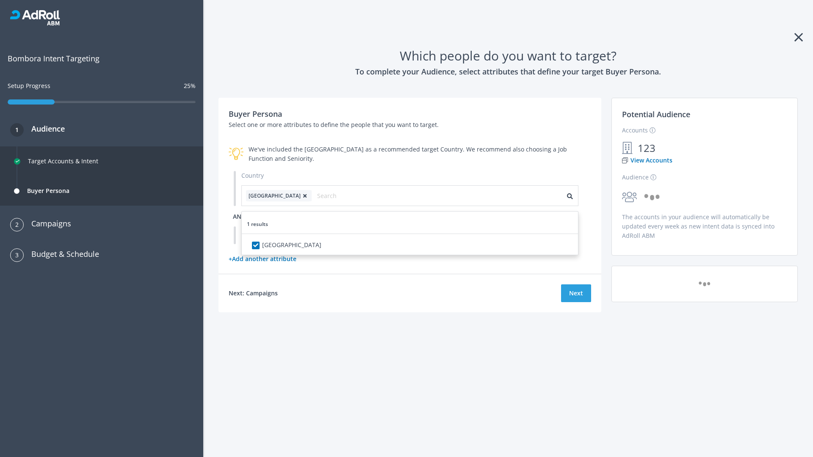
click at [239, 216] on span "and" at bounding box center [239, 216] width 13 height 8
click at [277, 235] on div "Pick an Attribute" at bounding box center [277, 234] width 72 height 17
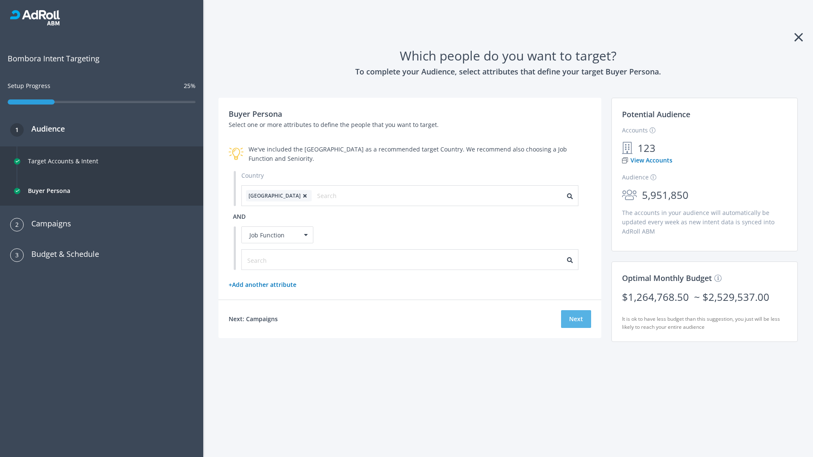
click at [576, 319] on button "Next" at bounding box center [576, 319] width 30 height 18
click at [280, 259] on input "text" at bounding box center [285, 260] width 76 height 9
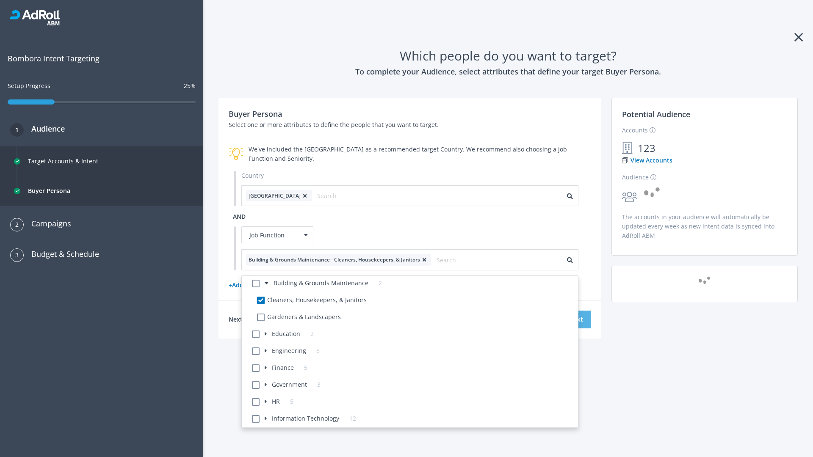
click at [576, 319] on button "Next" at bounding box center [576, 320] width 30 height 18
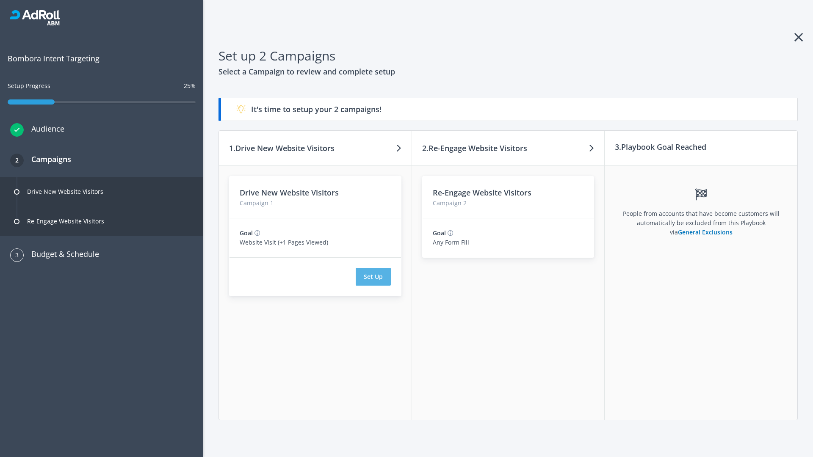
click at [373, 277] on button "Set Up" at bounding box center [372, 277] width 35 height 18
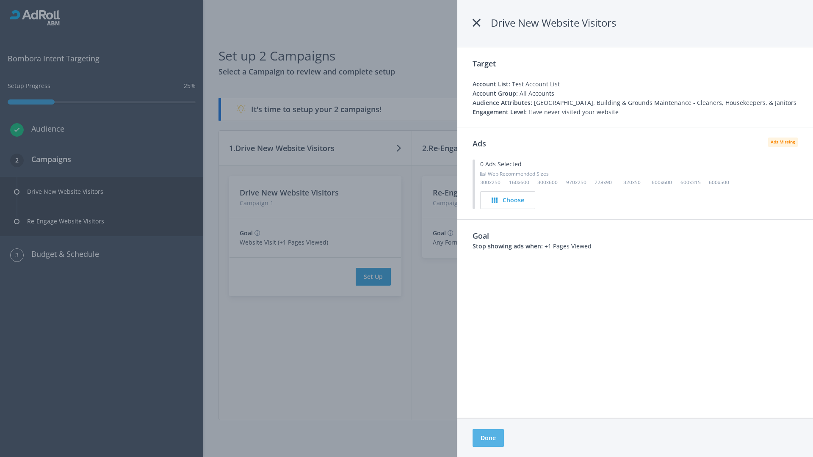
click at [488, 438] on button "Done" at bounding box center [487, 438] width 31 height 18
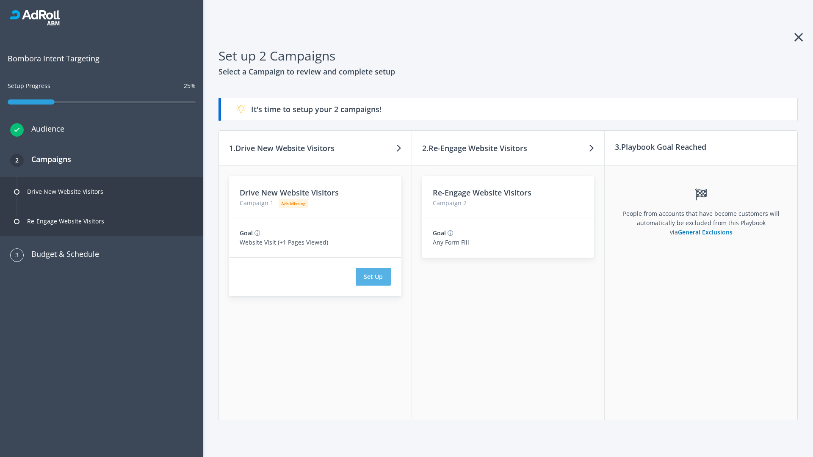
click at [373, 277] on button "Set Up" at bounding box center [372, 277] width 35 height 18
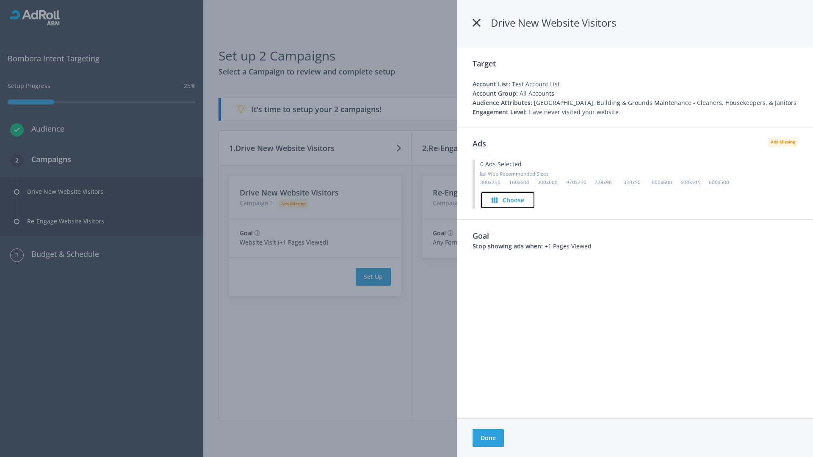
click at [507, 200] on h4 "Choose" at bounding box center [513, 200] width 22 height 9
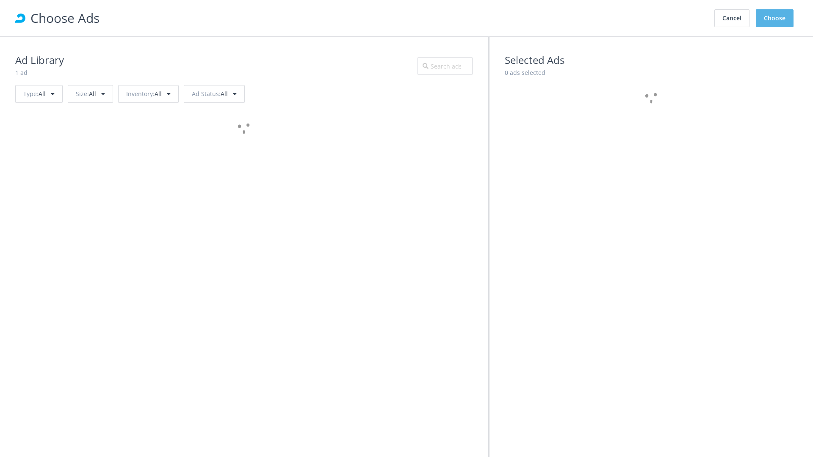
click at [774, 18] on button "Choose" at bounding box center [774, 18] width 38 height 18
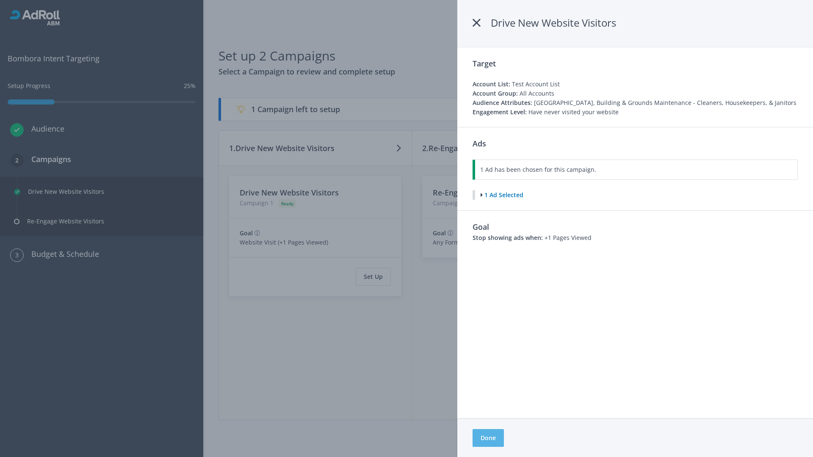
click at [488, 438] on button "Done" at bounding box center [487, 438] width 31 height 18
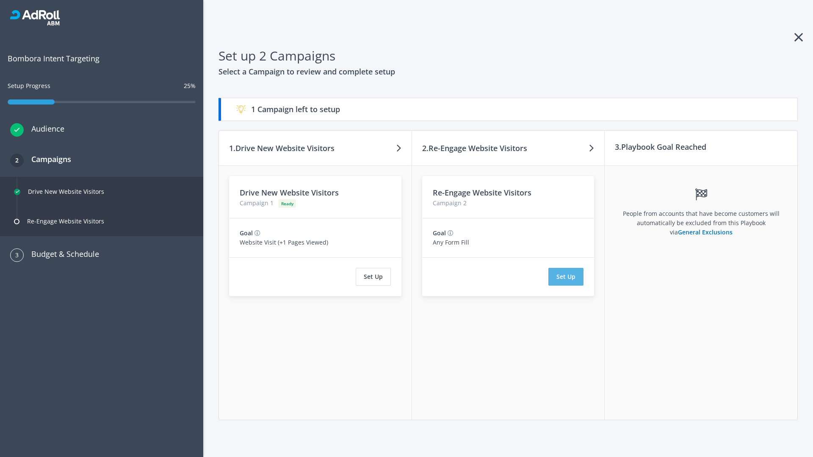
click at [566, 277] on button "Set Up" at bounding box center [565, 277] width 35 height 18
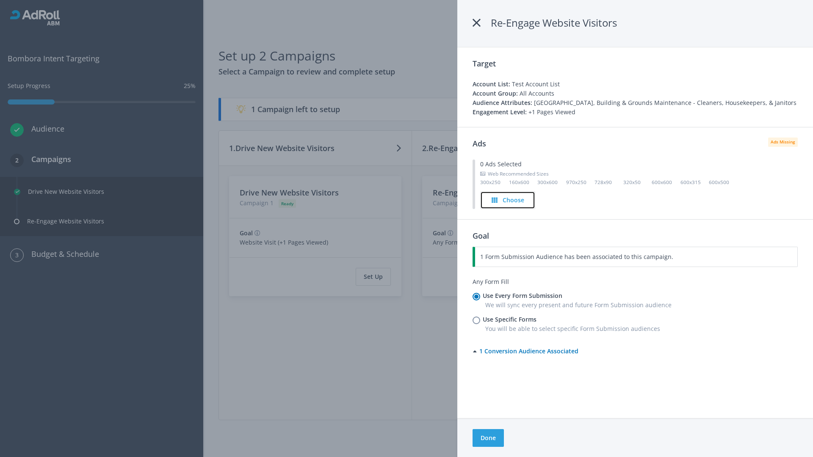
click at [508, 200] on h4 "Choose" at bounding box center [513, 200] width 22 height 9
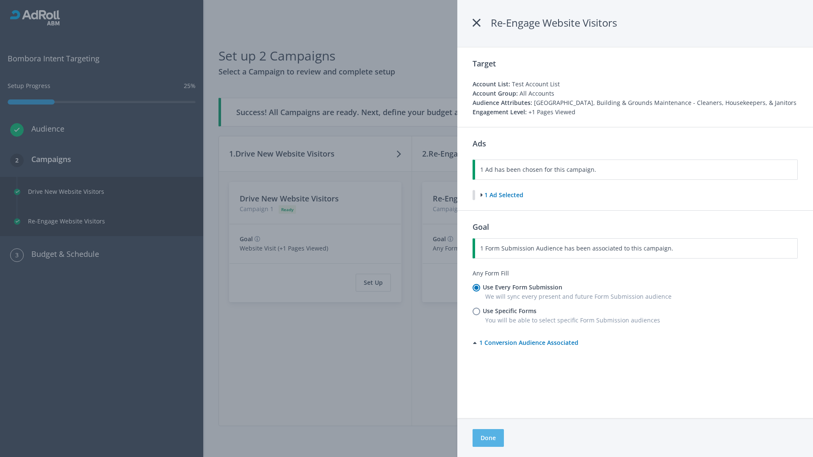
click at [488, 438] on button "Done" at bounding box center [487, 438] width 31 height 18
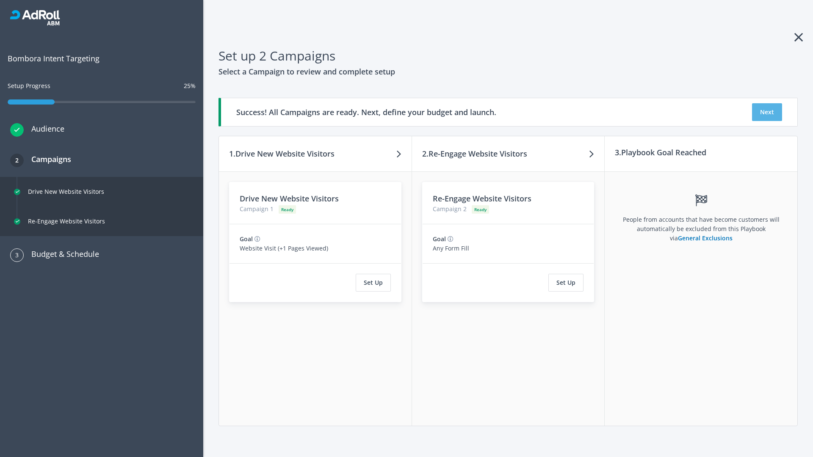
click at [766, 112] on button "Next" at bounding box center [767, 112] width 30 height 18
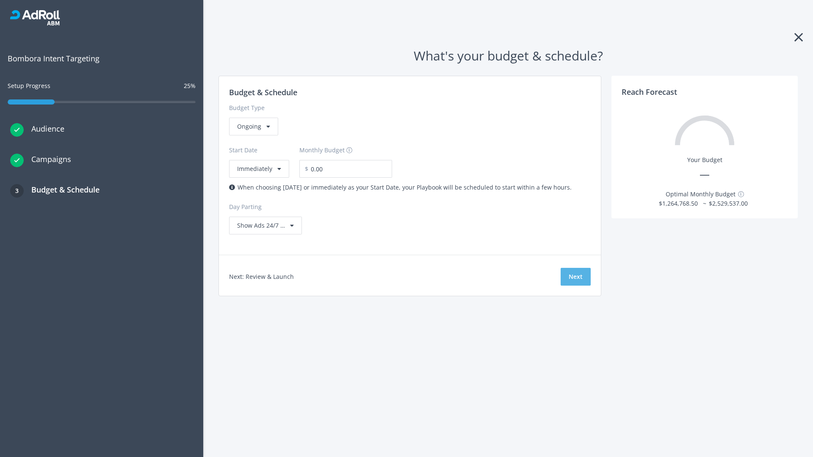
click at [575, 277] on button "Next" at bounding box center [575, 277] width 30 height 18
click at [253, 135] on div "Ongoing" at bounding box center [253, 127] width 49 height 18
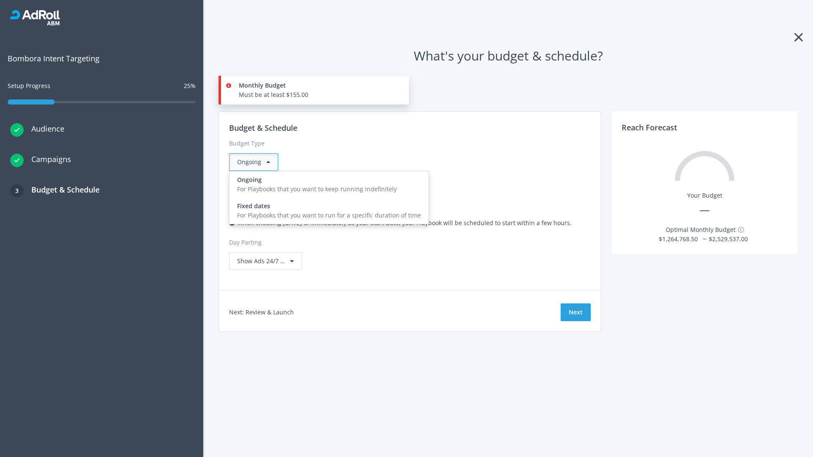
click at [326, 211] on div "For Playbooks that you want to run for a specific duration of time" at bounding box center [329, 215] width 184 height 9
click at [257, 162] on div "Ongoing" at bounding box center [253, 162] width 49 height 18
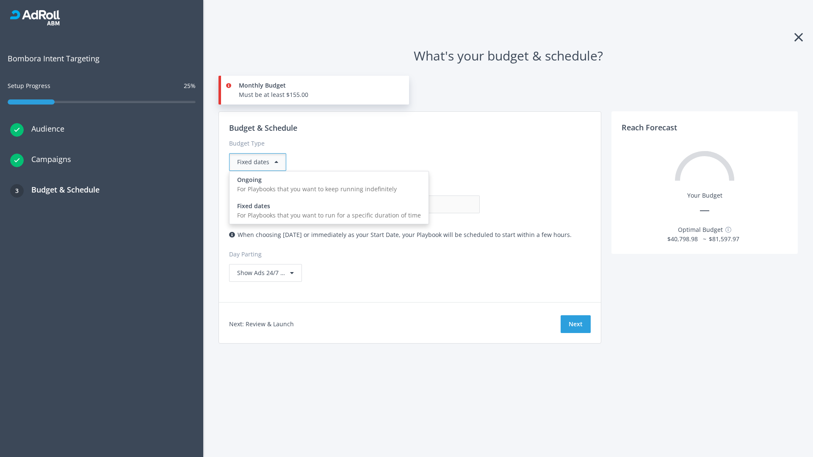
click at [326, 185] on div "For Playbooks that you want to keep running indefinitely" at bounding box center [329, 189] width 184 height 9
click at [396, 204] on input "0.00" at bounding box center [438, 205] width 84 height 18
click at [396, 204] on input "1.00" at bounding box center [438, 205] width 84 height 18
type input "1,000.00"
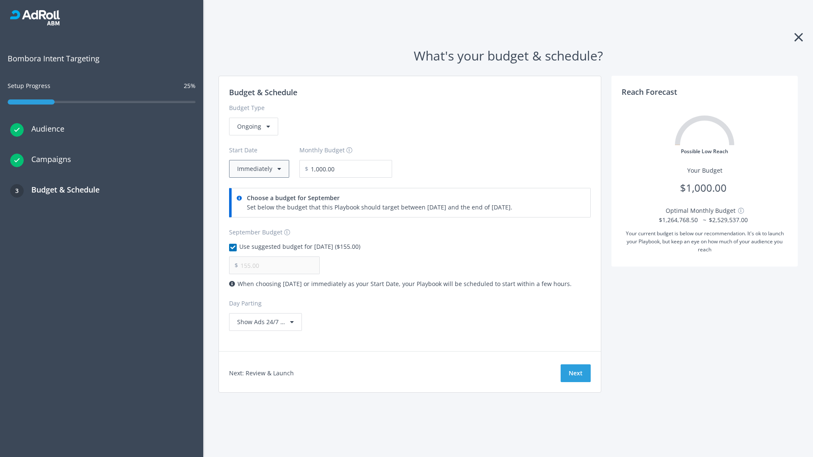
click at [258, 169] on button "Immediately" at bounding box center [259, 169] width 60 height 18
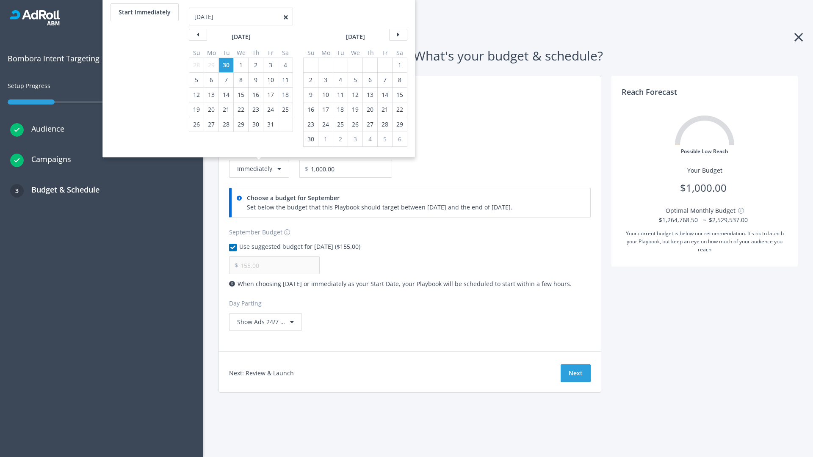
click at [310, 80] on div "2" at bounding box center [310, 80] width 11 height 14
type input "966.67"
click at [399, 65] on div "1" at bounding box center [399, 65] width 11 height 14
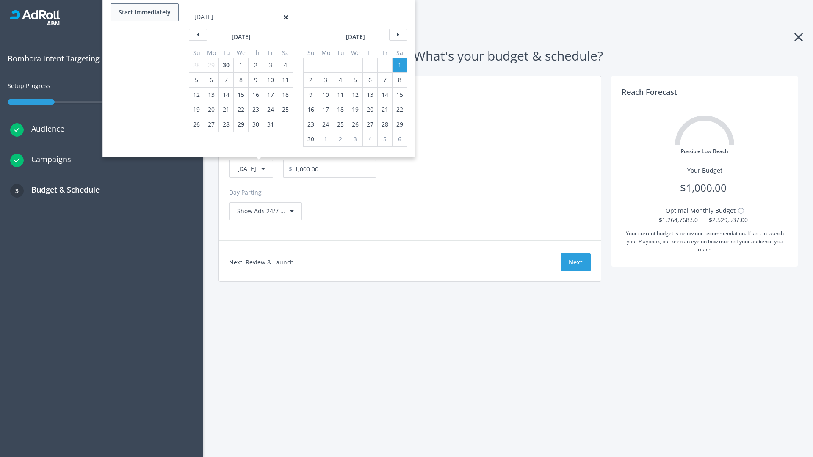
click at [144, 12] on button "Start Immediately" at bounding box center [144, 12] width 68 height 18
type input "[DATE]"
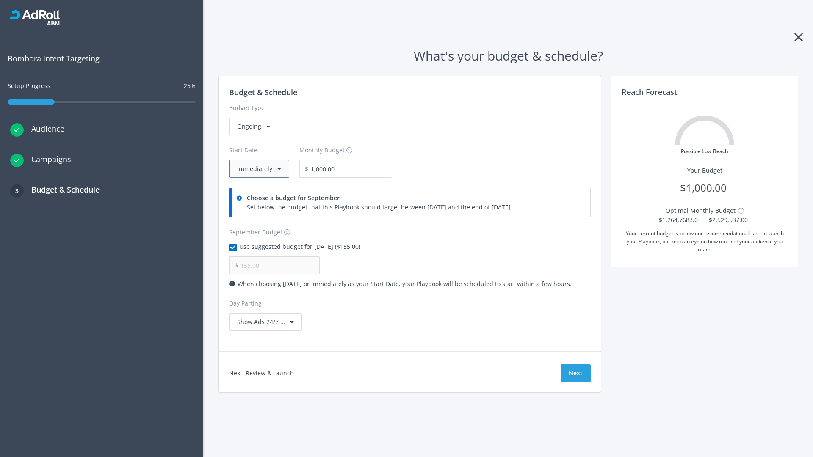
click at [258, 169] on button "Immediately" at bounding box center [259, 169] width 60 height 18
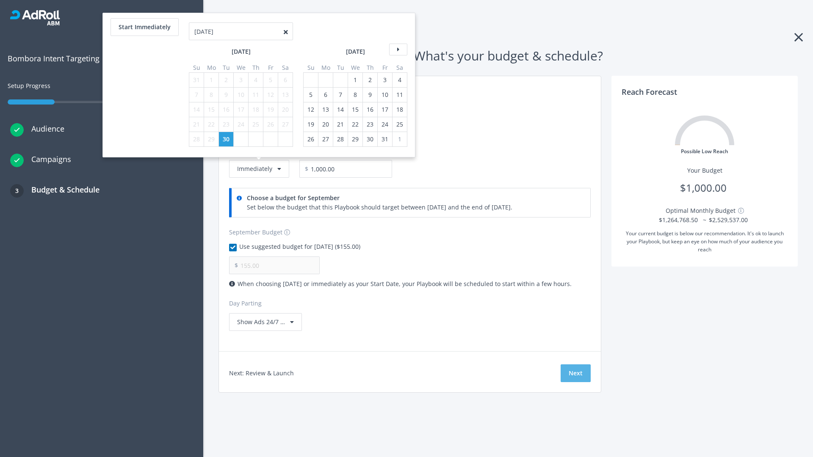
click at [575, 373] on button "Next" at bounding box center [575, 373] width 30 height 18
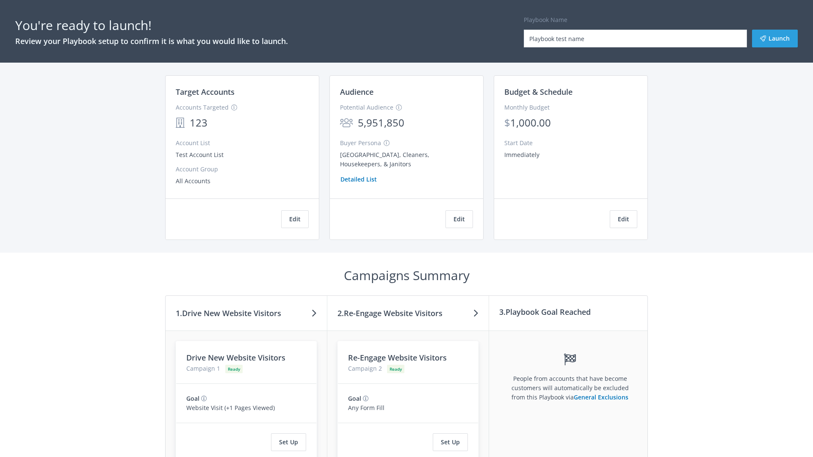
type input "Playbook test name"
click at [774, 39] on button "Launch" at bounding box center [775, 39] width 46 height 18
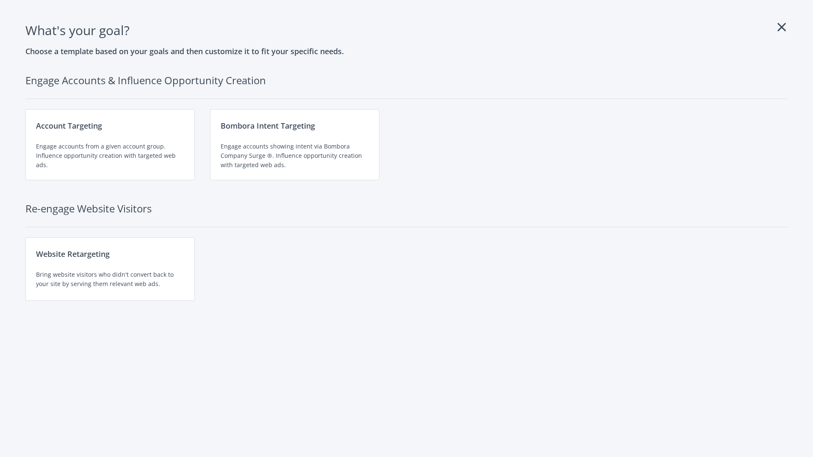
click at [110, 269] on div "Website Retargeting Bring website visitors who didn't convert back to your site…" at bounding box center [109, 268] width 169 height 63
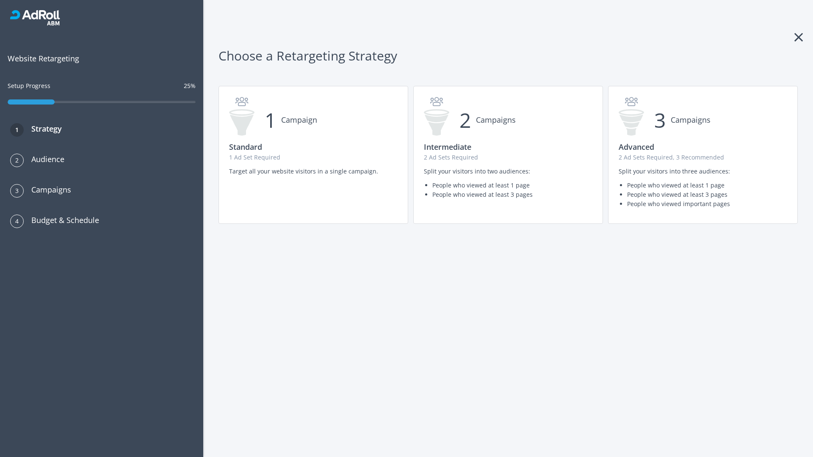
click at [702, 155] on p "2 Ad Sets Required, 3 Recommended" at bounding box center [702, 157] width 168 height 9
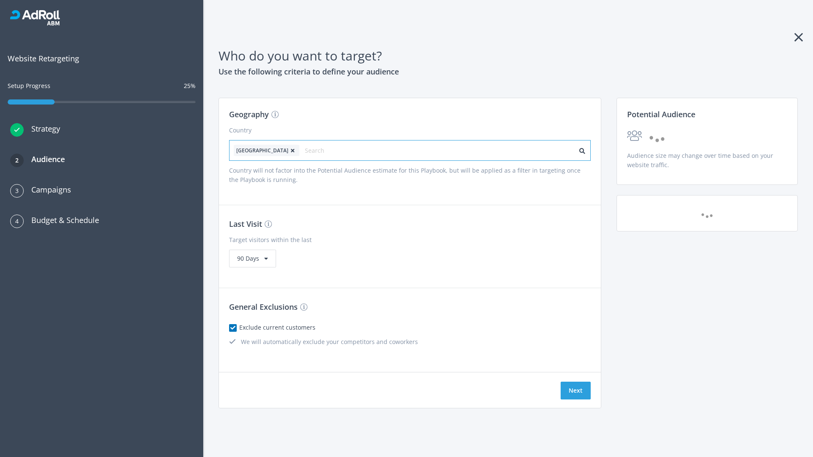
click at [319, 150] on input "text" at bounding box center [343, 151] width 76 height 12
type input "[GEOGRAPHIC_DATA]"
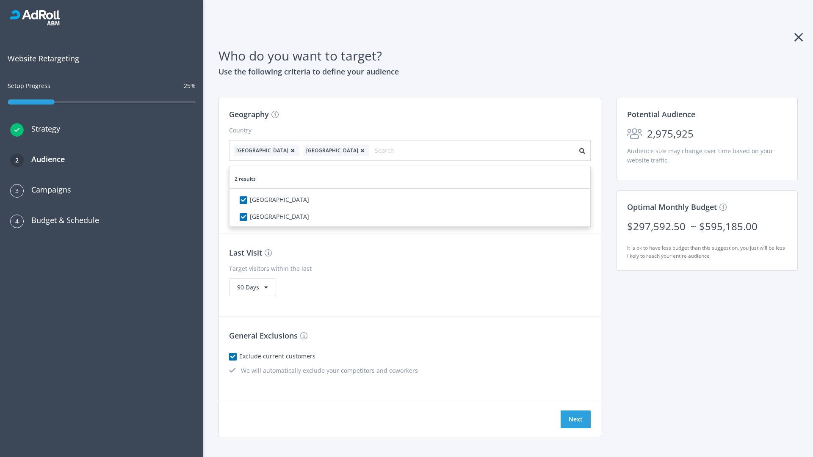
click at [288, 150] on icon at bounding box center [292, 150] width 8 height 5
click at [575, 410] on button "Next" at bounding box center [575, 419] width 30 height 18
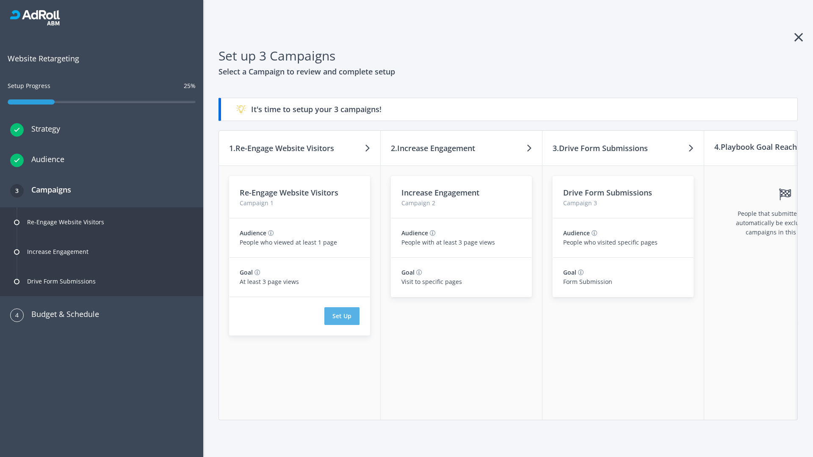
click at [342, 316] on button "Set Up" at bounding box center [341, 316] width 35 height 18
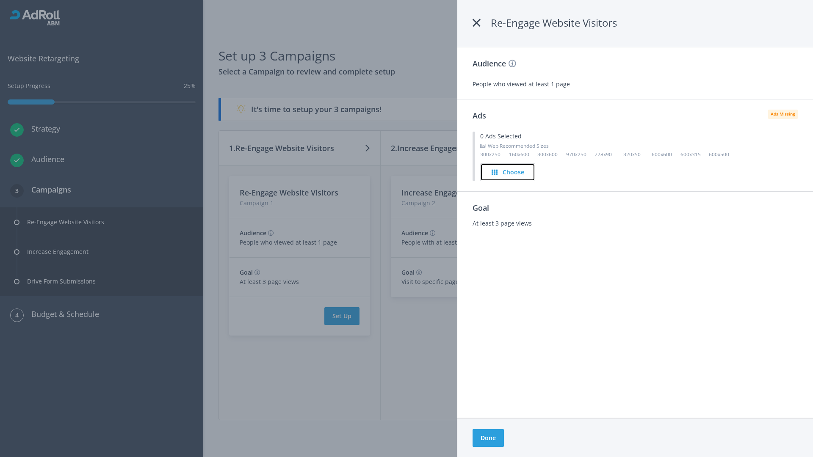
click at [508, 172] on h4 "Choose" at bounding box center [513, 172] width 22 height 9
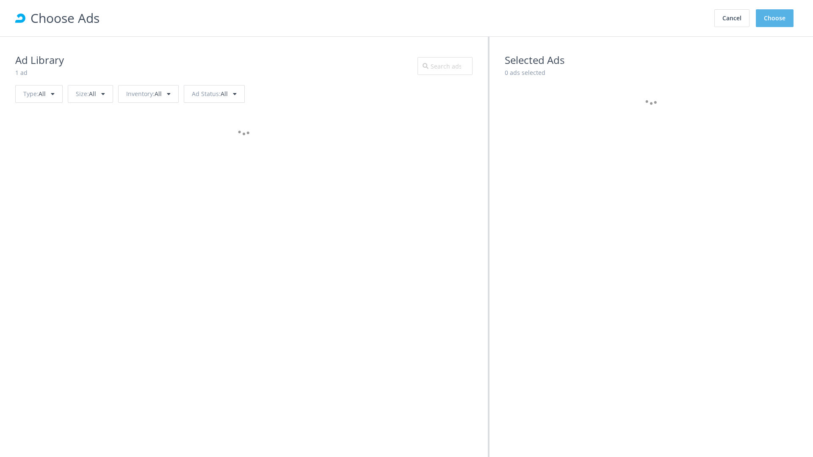
click at [774, 18] on button "Choose" at bounding box center [774, 18] width 38 height 18
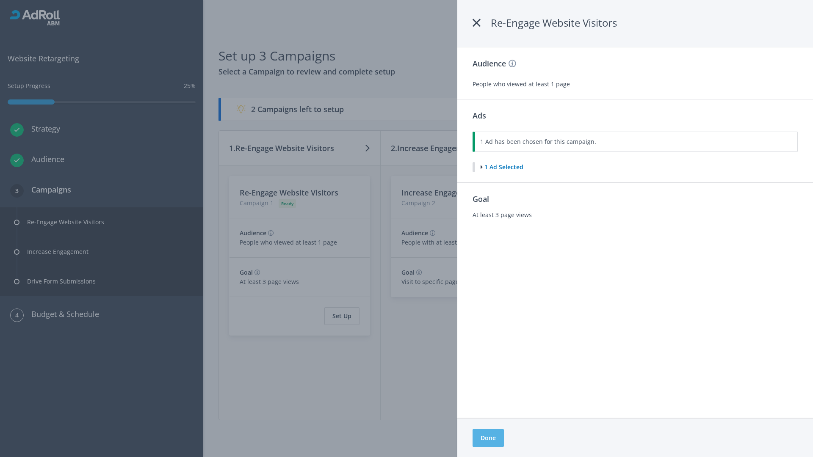
click at [488, 438] on button "Done" at bounding box center [487, 438] width 31 height 18
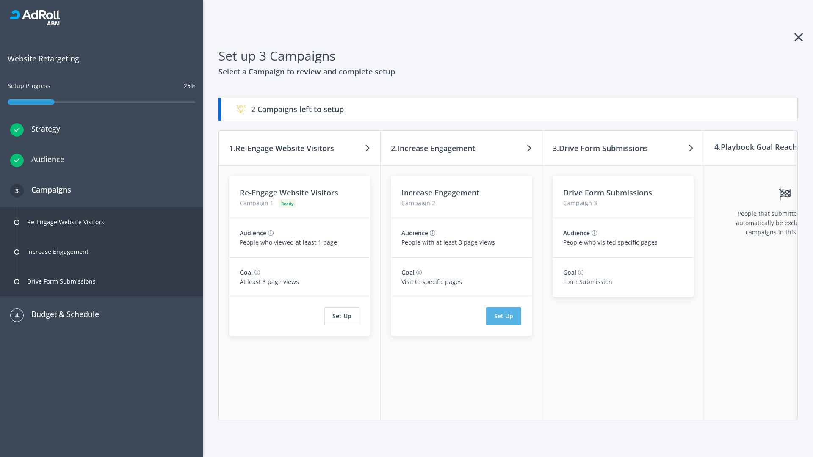
click at [503, 316] on button "Set Up" at bounding box center [503, 316] width 35 height 18
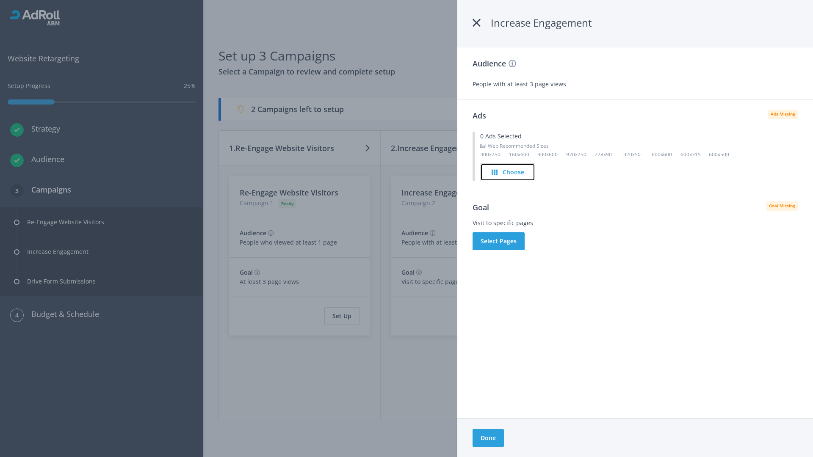
click at [507, 172] on h4 "Choose" at bounding box center [513, 172] width 22 height 9
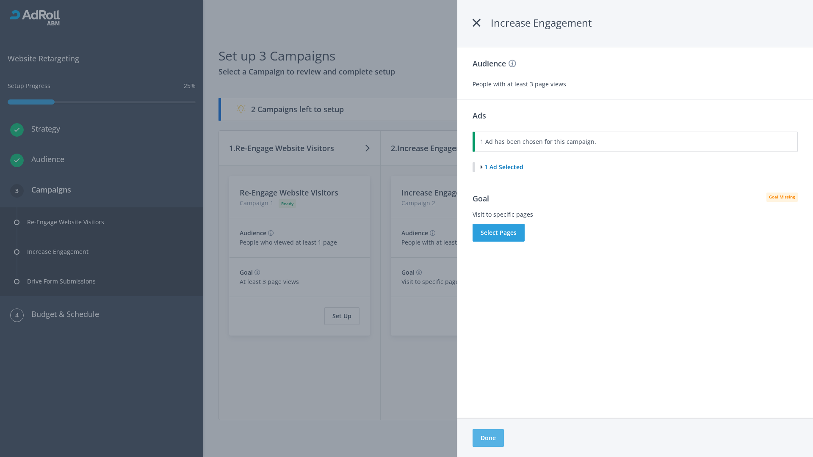
click at [488, 438] on button "Done" at bounding box center [487, 438] width 31 height 18
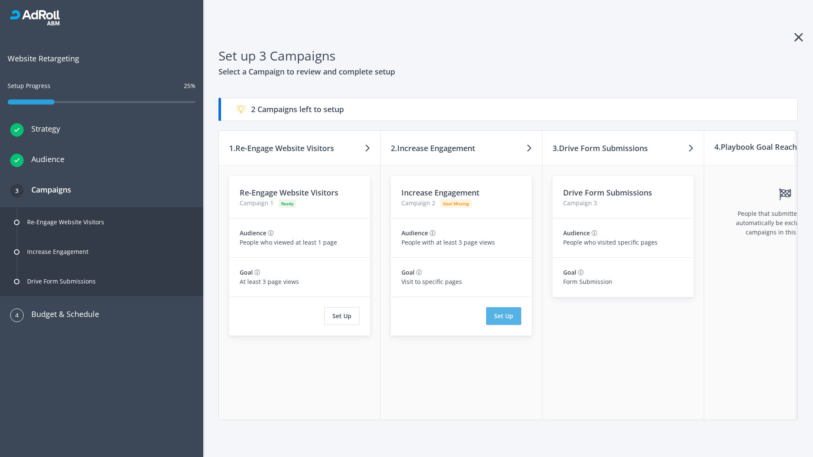
click at [503, 316] on button "Set Up" at bounding box center [503, 316] width 35 height 18
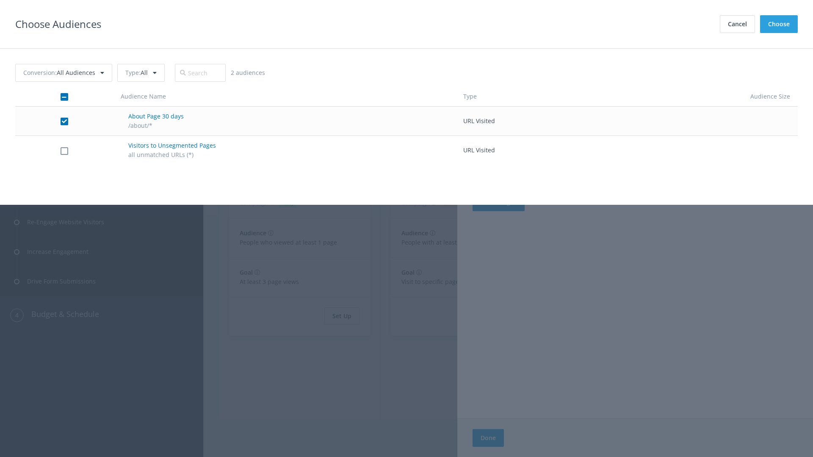
checkbox input "true"
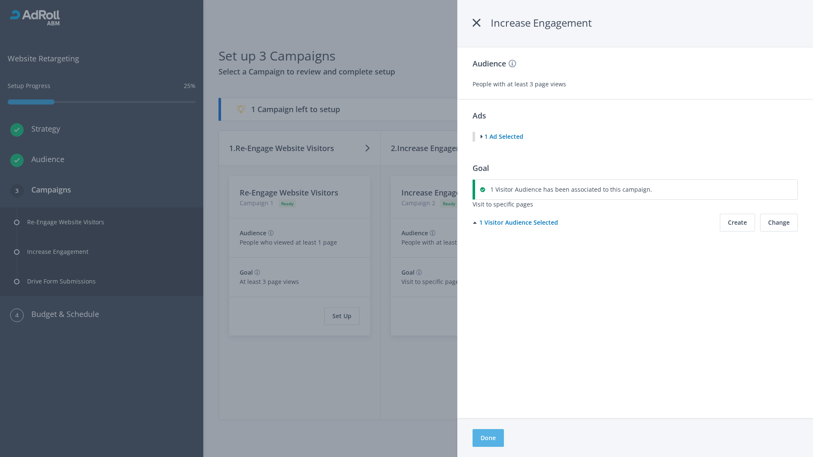
click at [488, 438] on button "Done" at bounding box center [487, 438] width 31 height 18
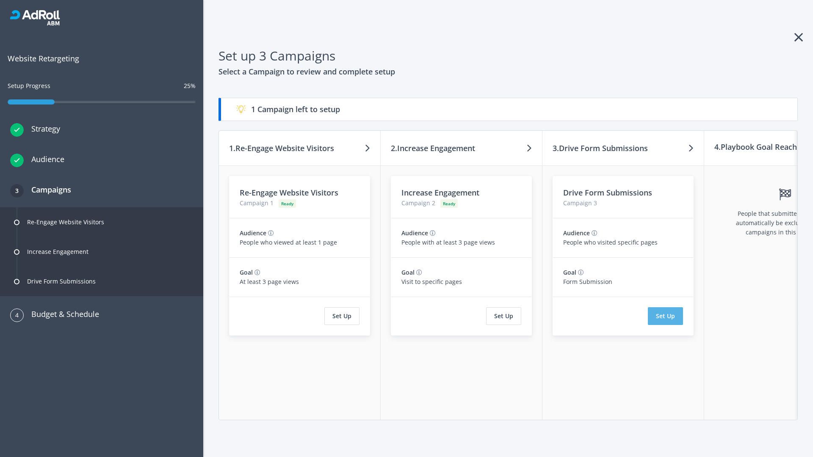
click at [665, 316] on button "Set Up" at bounding box center [664, 316] width 35 height 18
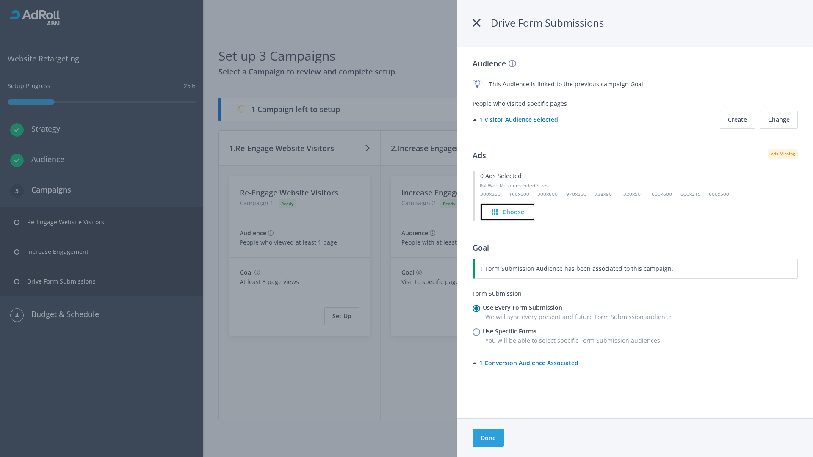
click at [508, 212] on h4 "Choose" at bounding box center [513, 211] width 22 height 9
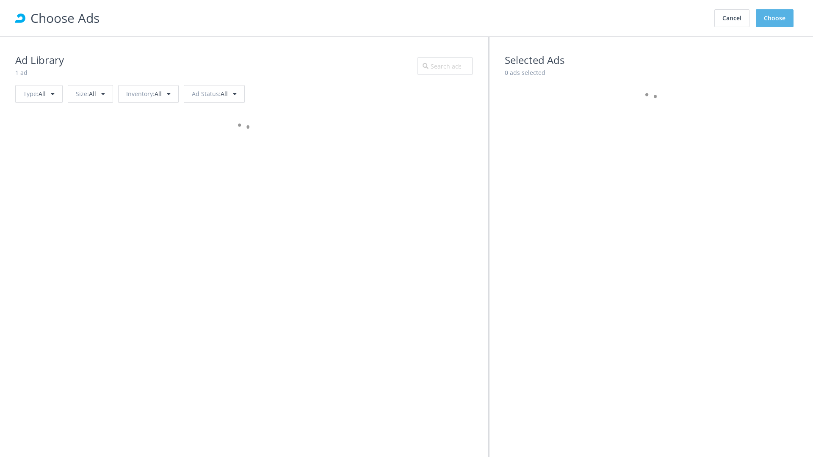
click at [774, 18] on button "Choose" at bounding box center [774, 18] width 38 height 18
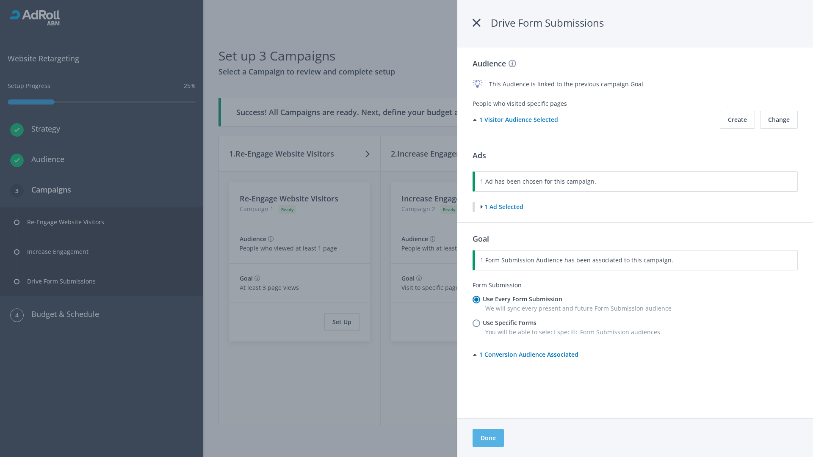
click at [488, 438] on button "Done" at bounding box center [487, 438] width 31 height 18
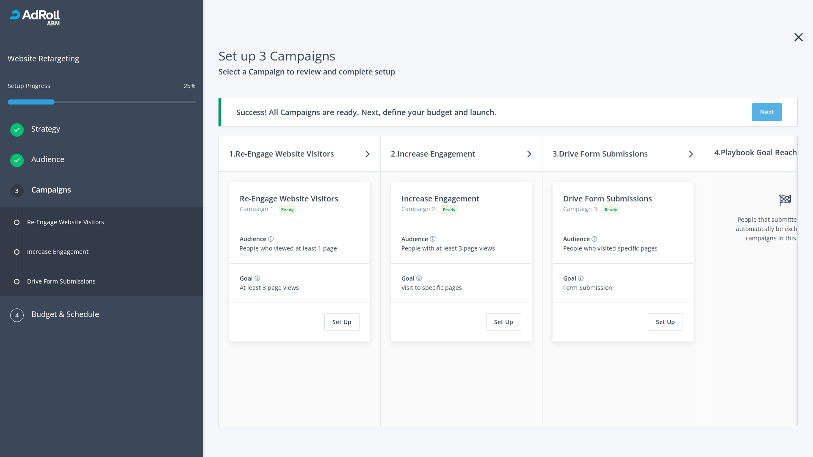
click at [766, 112] on button "Next" at bounding box center [767, 112] width 30 height 18
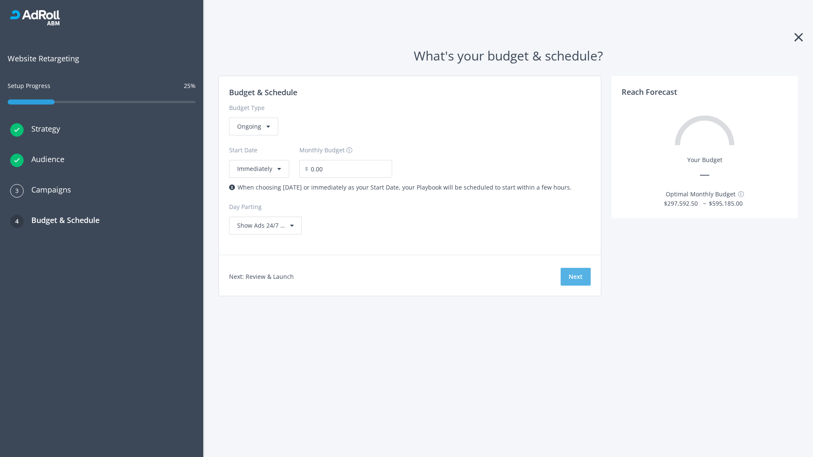
click at [575, 277] on button "Next" at bounding box center [575, 277] width 30 height 18
click at [253, 135] on div "Ongoing" at bounding box center [253, 127] width 49 height 18
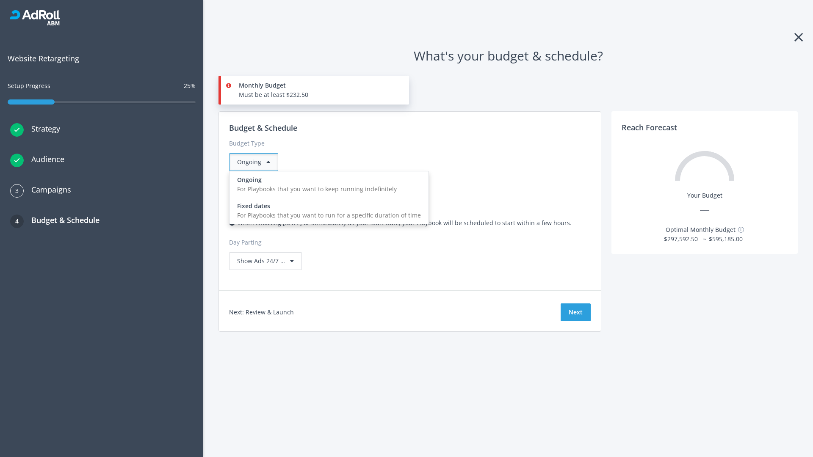
click at [326, 211] on div "For Playbooks that you want to run for a specific duration of time" at bounding box center [329, 215] width 184 height 9
click at [257, 162] on div "Ongoing" at bounding box center [253, 162] width 49 height 18
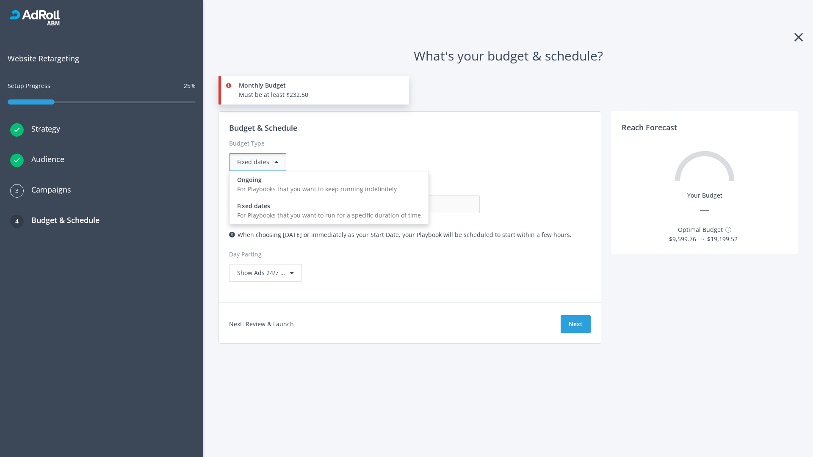
click at [326, 185] on div "For Playbooks that you want to keep running indefinitely" at bounding box center [329, 189] width 184 height 9
click at [396, 204] on input "0.00" at bounding box center [438, 205] width 84 height 18
click at [396, 204] on input "1.00" at bounding box center [438, 205] width 84 height 18
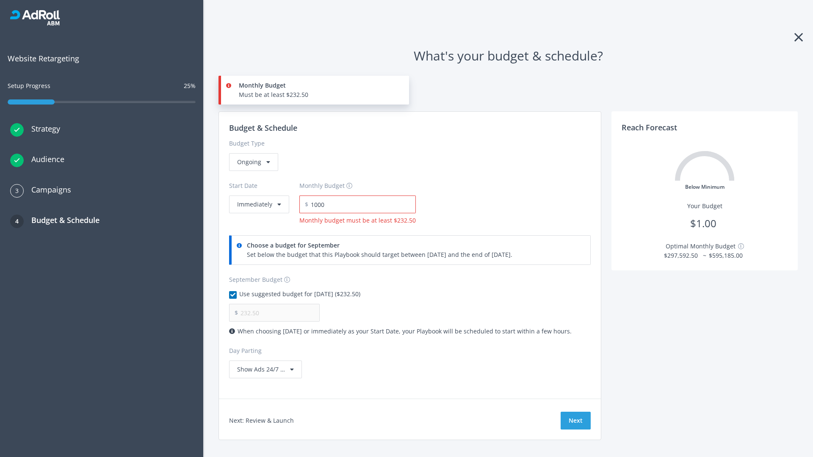
type input "1,000.00"
click at [258, 196] on button "Immediately" at bounding box center [259, 205] width 60 height 18
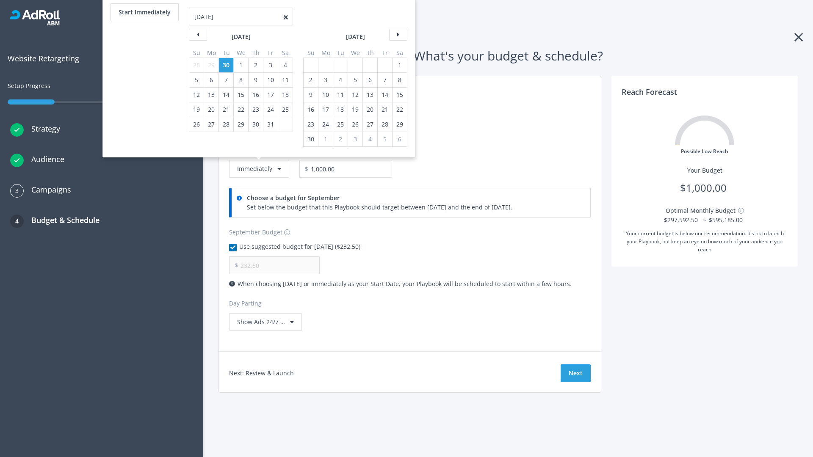
click at [310, 80] on div "2" at bounding box center [310, 80] width 11 height 14
type input "966.67"
click at [399, 65] on div "1" at bounding box center [399, 65] width 11 height 14
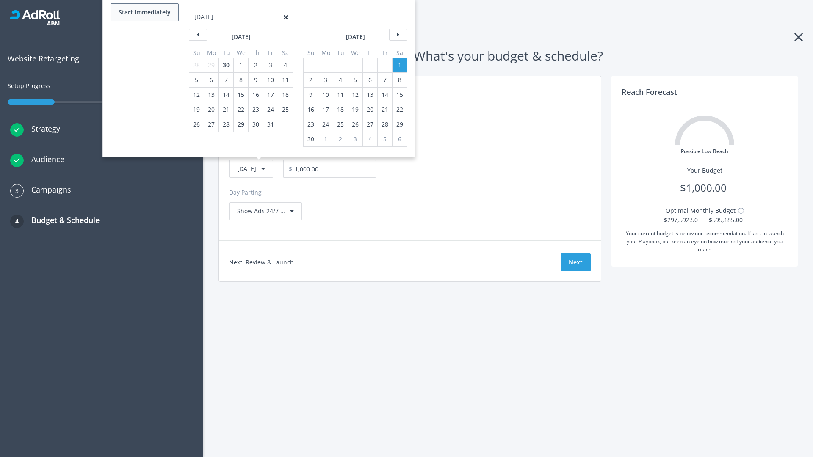
click at [144, 12] on button "Start Immediately" at bounding box center [144, 12] width 68 height 18
type input "09/30/2025"
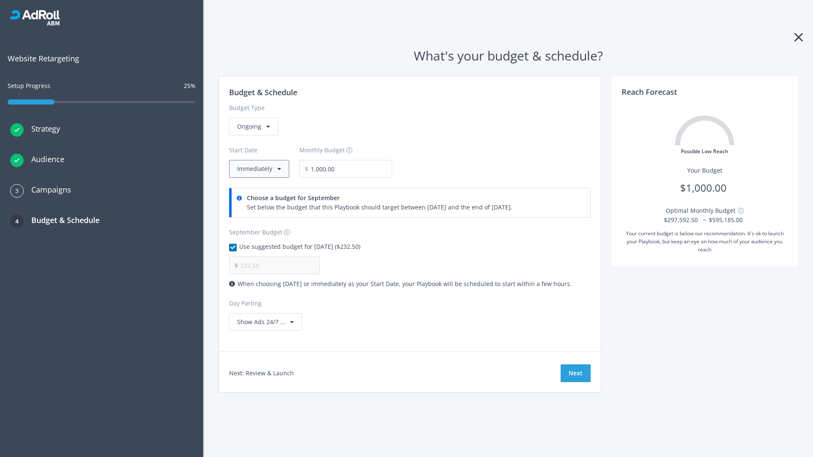
click at [258, 169] on button "Immediately" at bounding box center [259, 169] width 60 height 18
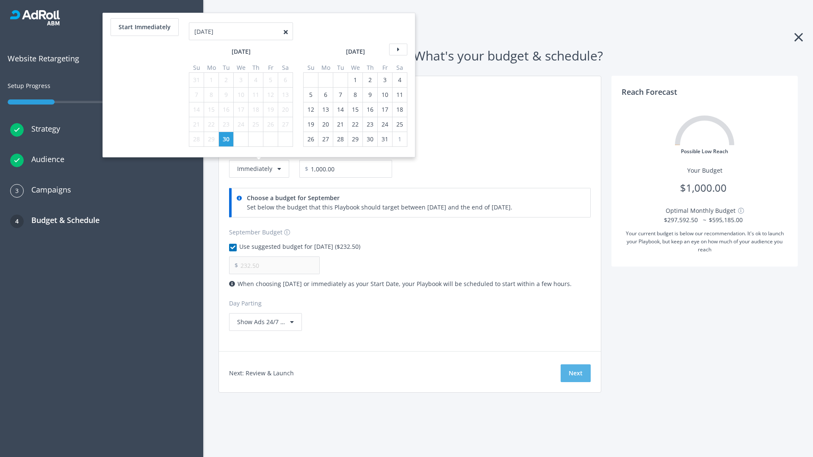
click at [575, 373] on button "Next" at bounding box center [575, 373] width 30 height 18
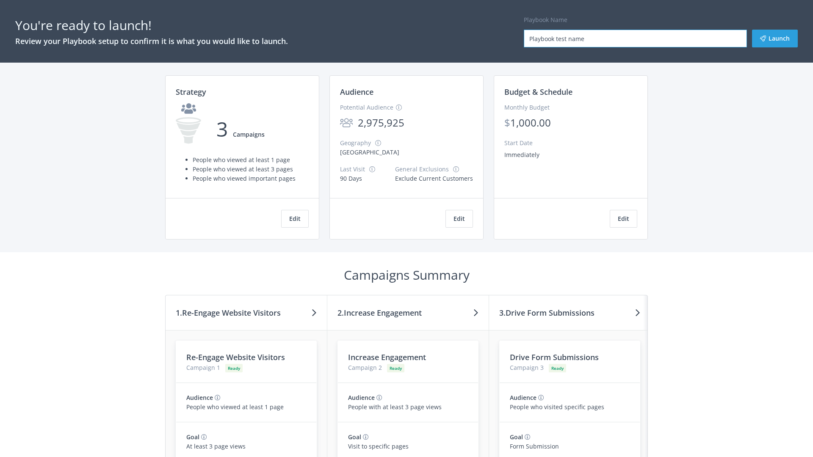
type input "Playbook test name"
click at [774, 39] on button "Launch" at bounding box center [775, 39] width 46 height 18
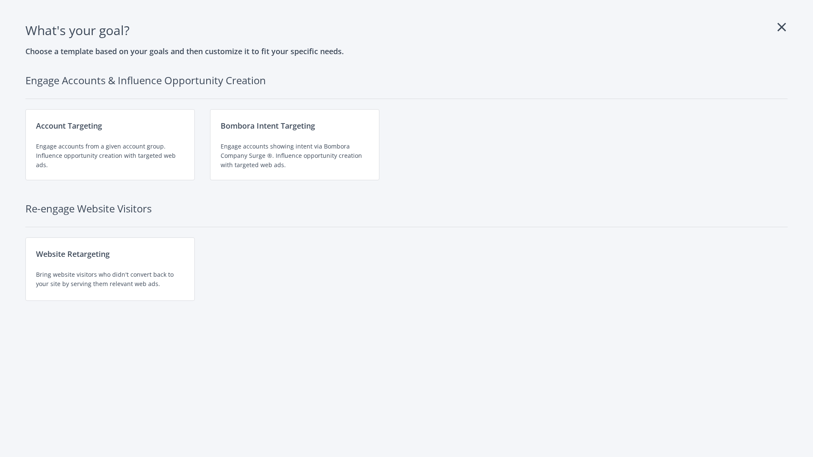
click at [110, 269] on div "Website Retargeting Bring website visitors who didn't convert back to your site…" at bounding box center [109, 268] width 169 height 63
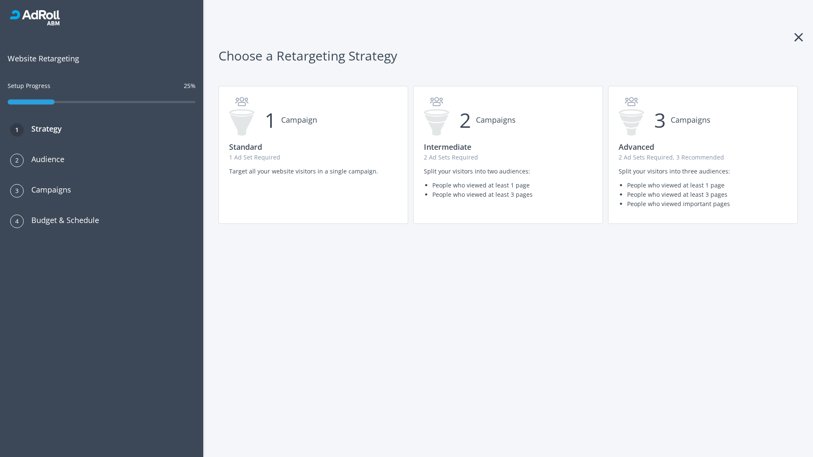
click at [508, 155] on p "2 Ad Sets Required" at bounding box center [508, 157] width 168 height 9
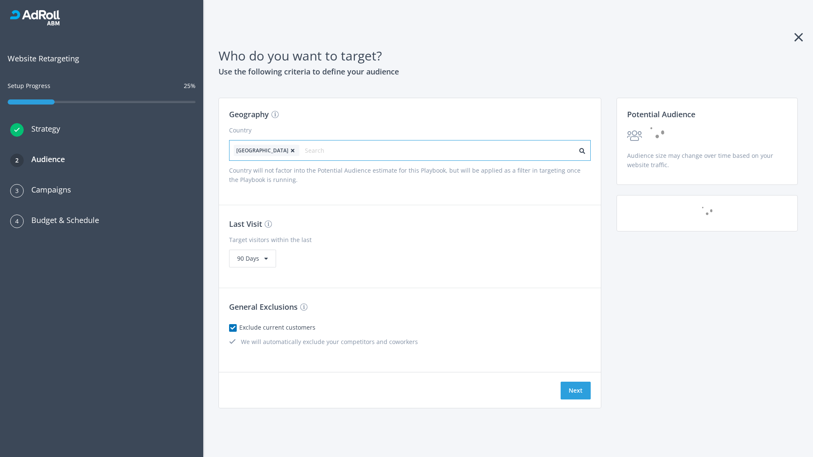
click at [319, 150] on input "text" at bounding box center [343, 151] width 76 height 12
type input "canada"
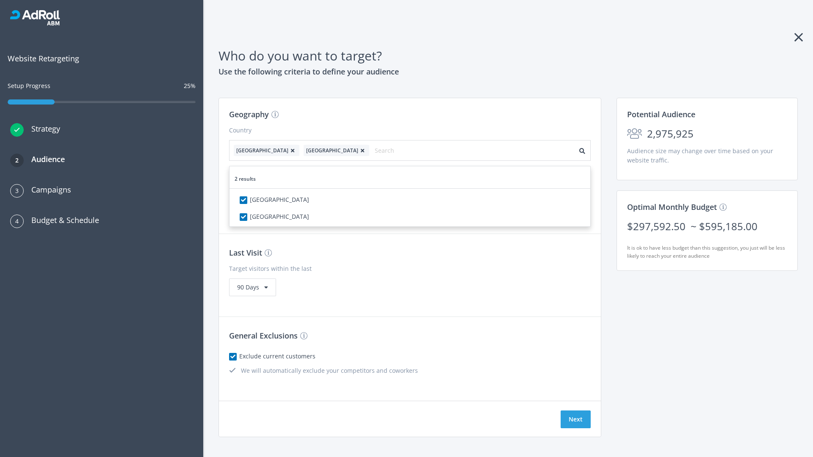
click at [288, 150] on icon at bounding box center [292, 150] width 8 height 5
click at [575, 410] on button "Next" at bounding box center [575, 419] width 30 height 18
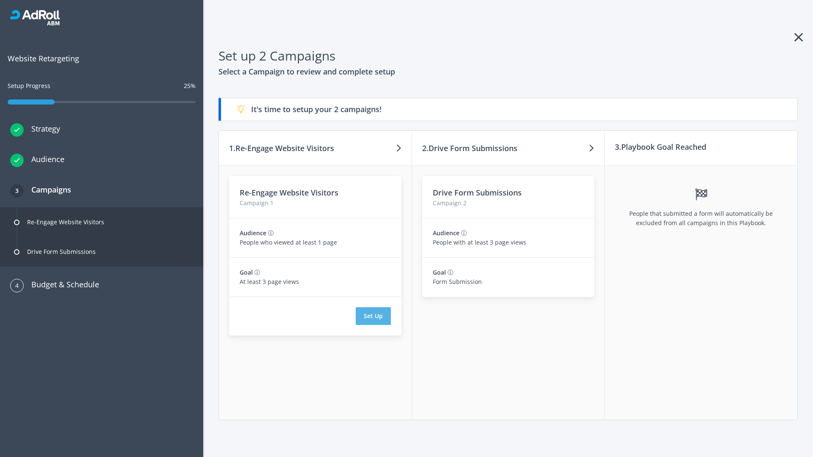
click at [373, 316] on button "Set Up" at bounding box center [372, 316] width 35 height 18
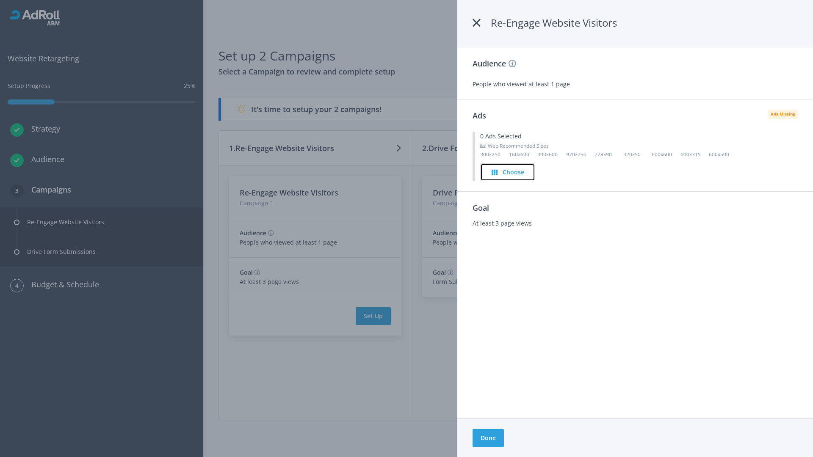
click at [507, 172] on h4 "Choose" at bounding box center [513, 172] width 22 height 9
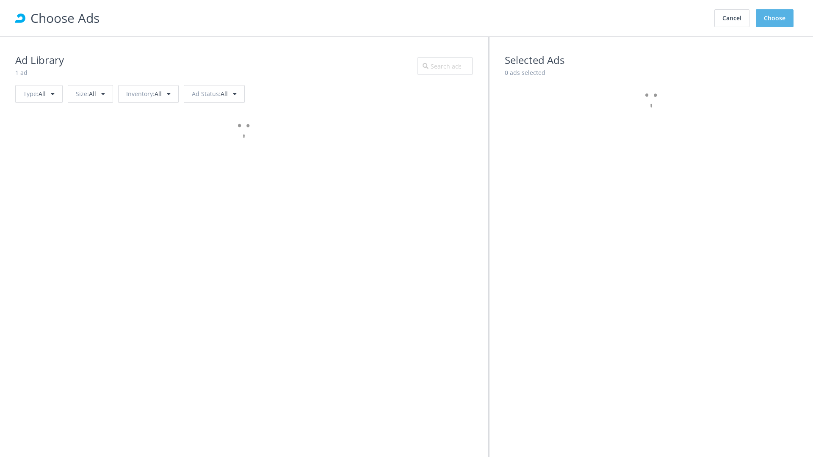
click at [774, 18] on button "Choose" at bounding box center [774, 18] width 38 height 18
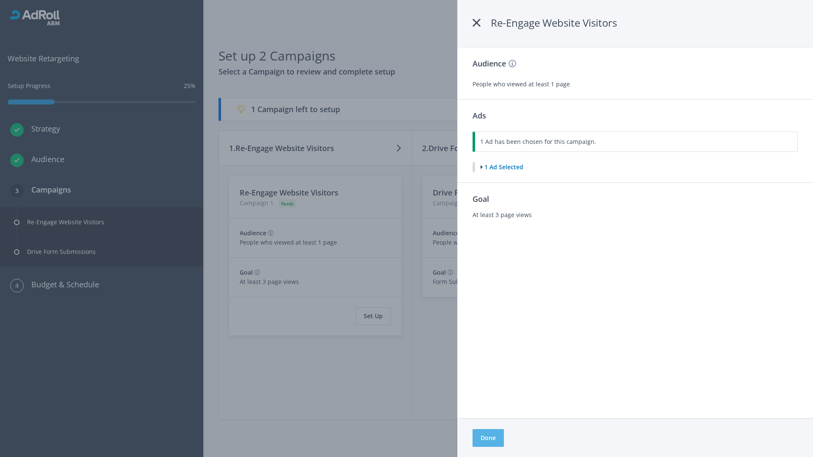
click at [488, 438] on button "Done" at bounding box center [487, 438] width 31 height 18
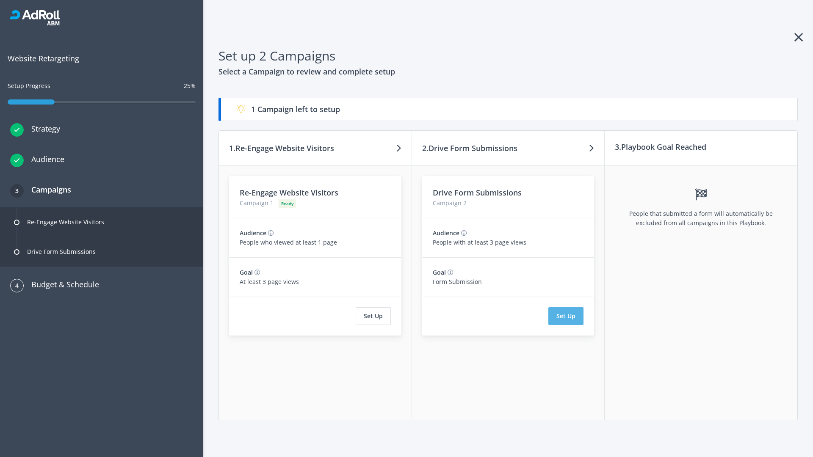
click at [566, 316] on button "Set Up" at bounding box center [565, 316] width 35 height 18
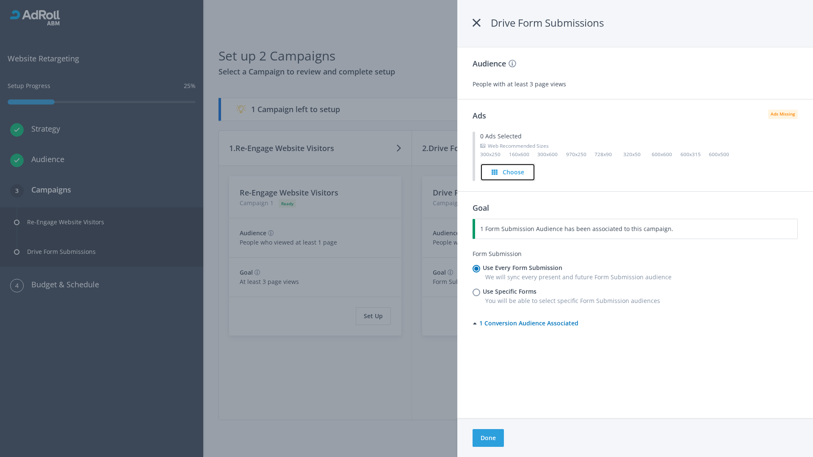
click at [508, 172] on h4 "Choose" at bounding box center [513, 172] width 22 height 9
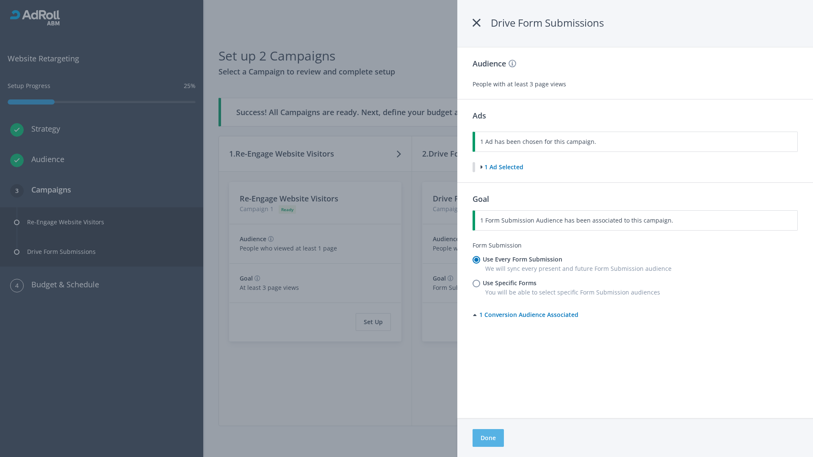
click at [488, 438] on button "Done" at bounding box center [487, 438] width 31 height 18
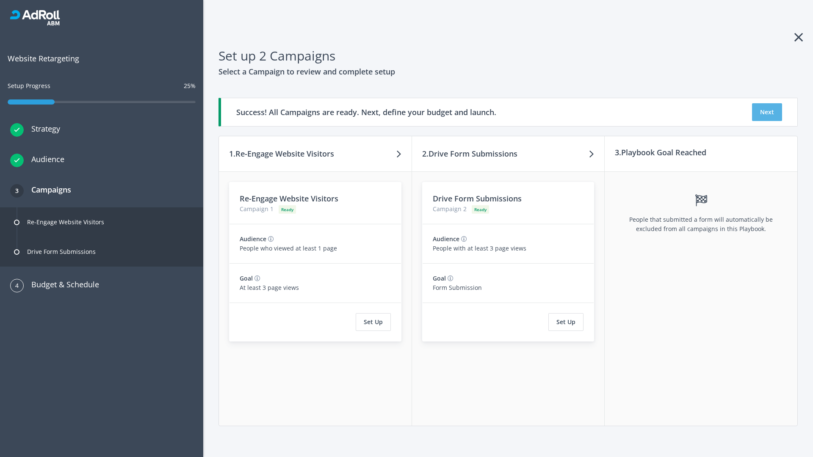
click at [766, 112] on button "Next" at bounding box center [767, 112] width 30 height 18
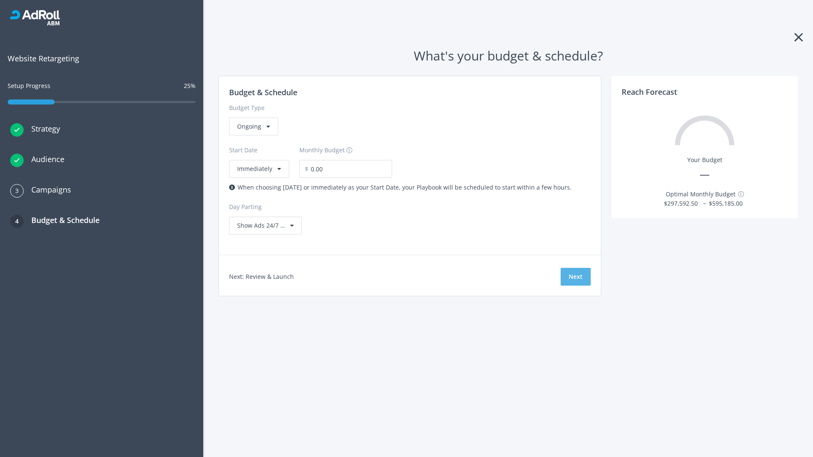
click at [575, 277] on button "Next" at bounding box center [575, 277] width 30 height 18
click at [253, 135] on div "Ongoing" at bounding box center [253, 127] width 49 height 18
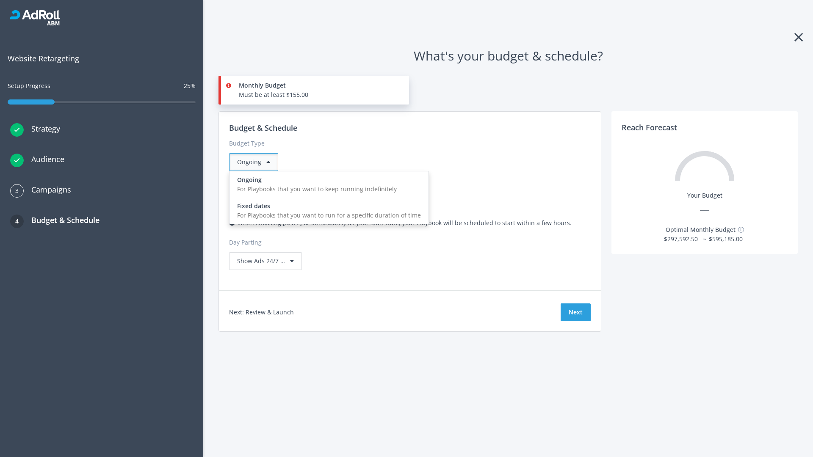
click at [326, 211] on div "For Playbooks that you want to run for a specific duration of time" at bounding box center [329, 215] width 184 height 9
click at [257, 162] on div "Ongoing" at bounding box center [253, 162] width 49 height 18
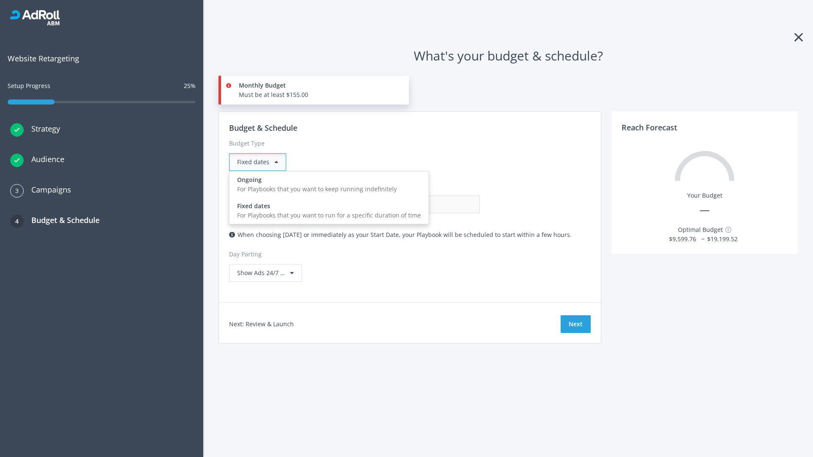
click at [326, 185] on div "For Playbooks that you want to keep running indefinitely" at bounding box center [329, 189] width 184 height 9
click at [396, 204] on input "0.00" at bounding box center [438, 205] width 84 height 18
click at [396, 204] on input "1.00" at bounding box center [438, 205] width 84 height 18
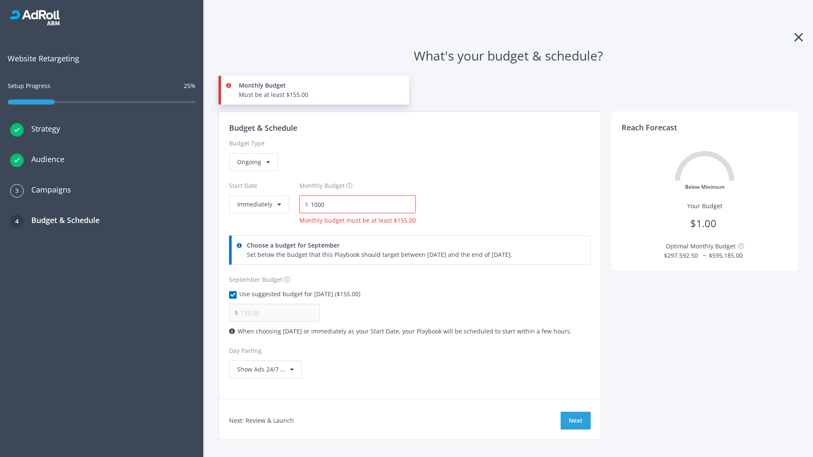
type input "1,000.00"
click at [258, 196] on button "Immediately" at bounding box center [259, 205] width 60 height 18
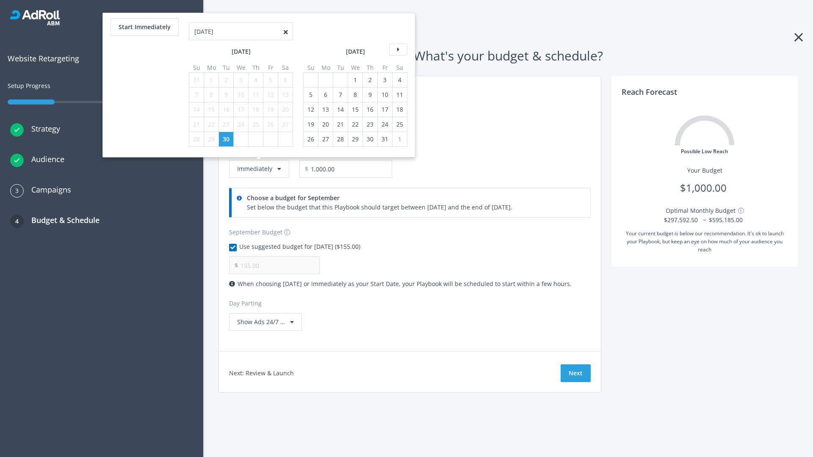
click at [397, 50] on icon at bounding box center [398, 50] width 18 height 12
click at [310, 88] on div "5" at bounding box center [310, 95] width 11 height 14
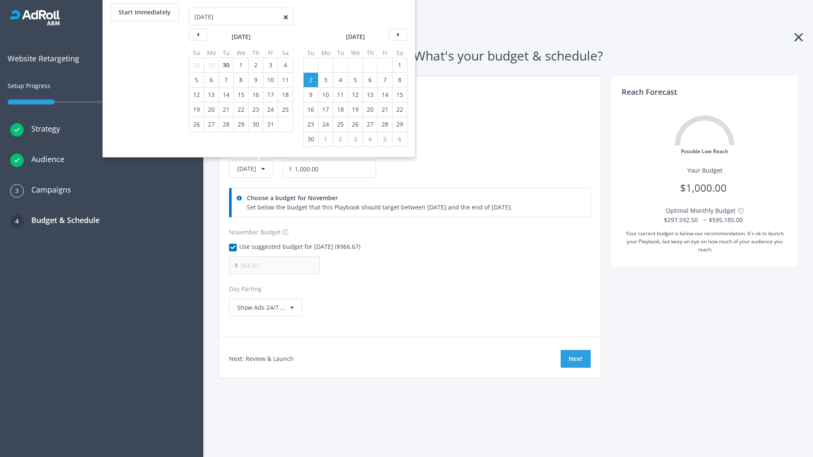
type input "966.67"
click at [399, 65] on div "1" at bounding box center [399, 65] width 11 height 14
click at [144, 12] on button "Start Immediately" at bounding box center [144, 12] width 68 height 18
type input "09/30/2025"
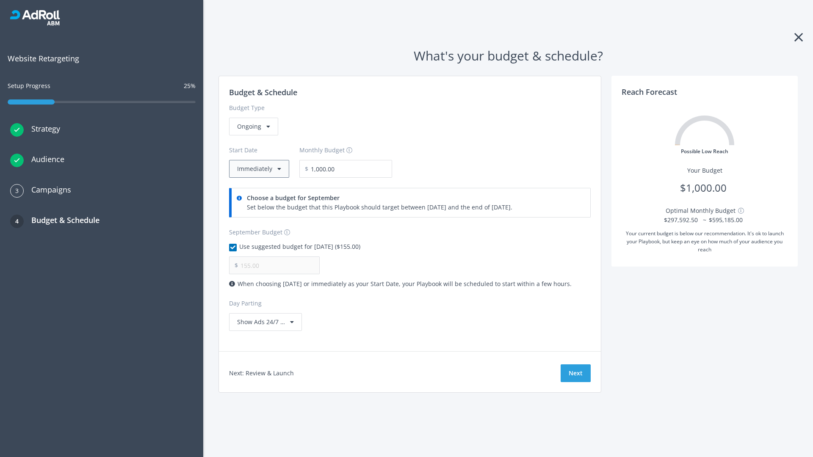
click at [258, 169] on button "Immediately" at bounding box center [259, 169] width 60 height 18
click at [575, 373] on button "Next" at bounding box center [575, 373] width 30 height 18
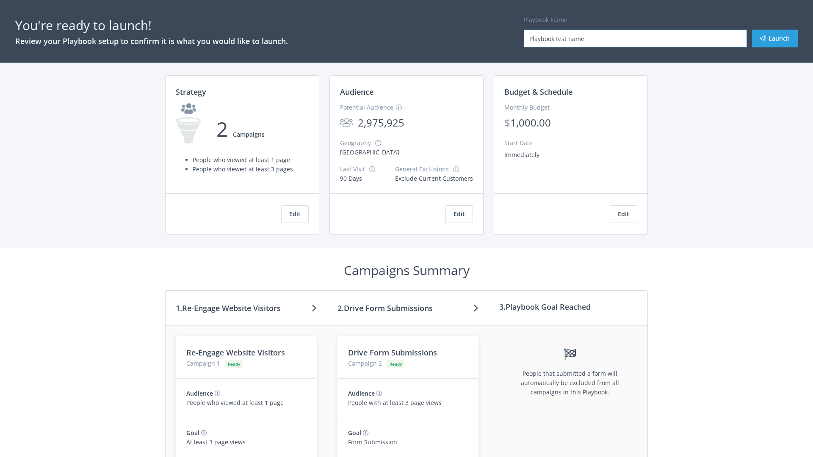
type input "Playbook test name"
click at [774, 39] on button "Launch" at bounding box center [775, 39] width 46 height 18
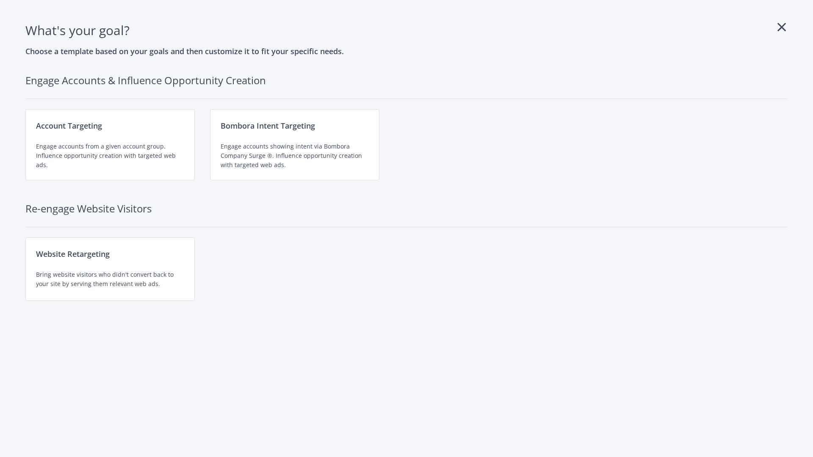
click at [110, 269] on div "Website Retargeting Bring website visitors who didn't convert back to your site…" at bounding box center [109, 268] width 169 height 63
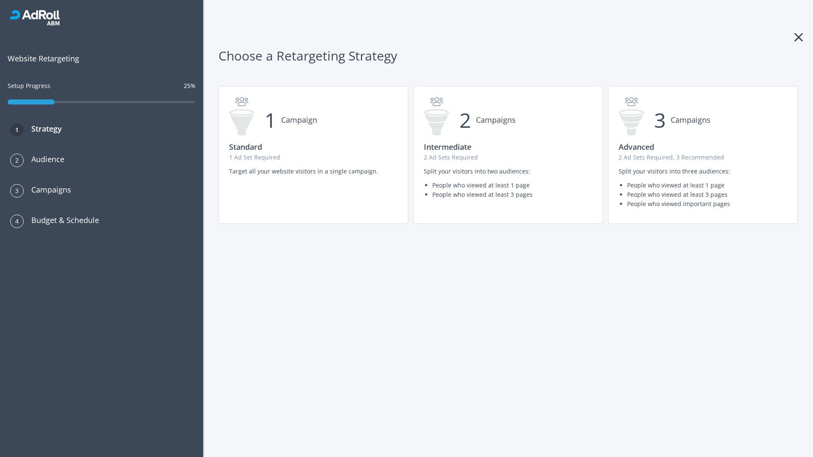
click at [313, 155] on p "1 Ad Set Required" at bounding box center [313, 157] width 168 height 9
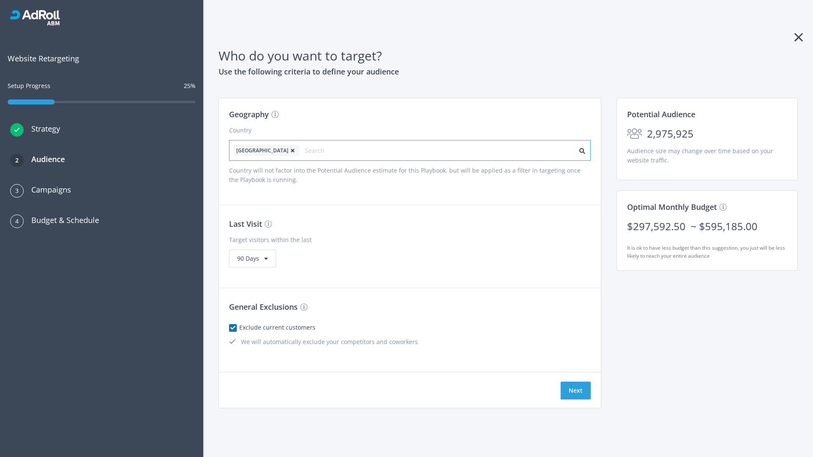
click at [319, 150] on input "text" at bounding box center [343, 151] width 76 height 12
type input "[GEOGRAPHIC_DATA]"
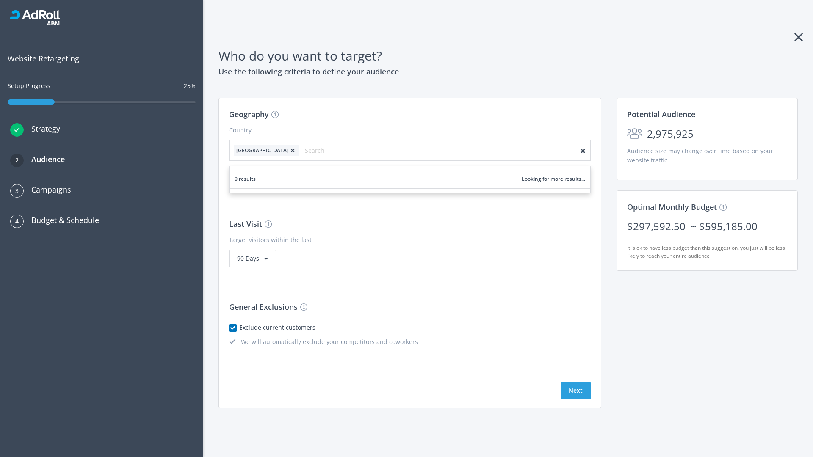
click at [288, 150] on icon at bounding box center [292, 150] width 8 height 5
click at [575, 391] on button "Next" at bounding box center [575, 391] width 30 height 18
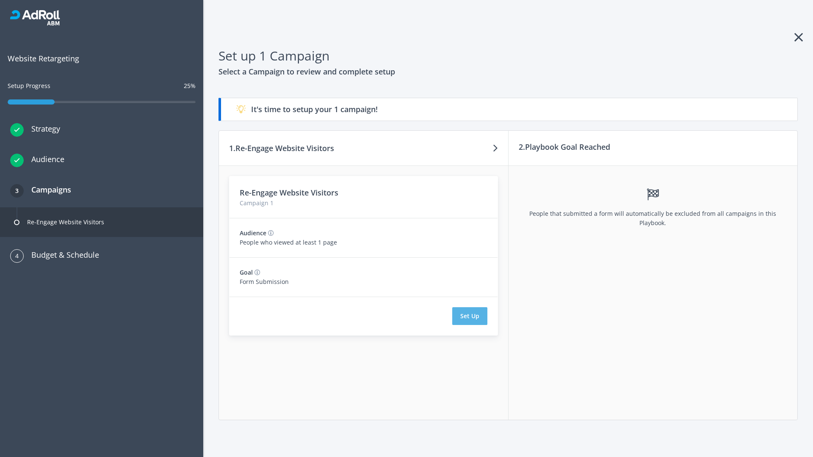
click at [469, 316] on button "Set Up" at bounding box center [469, 316] width 35 height 18
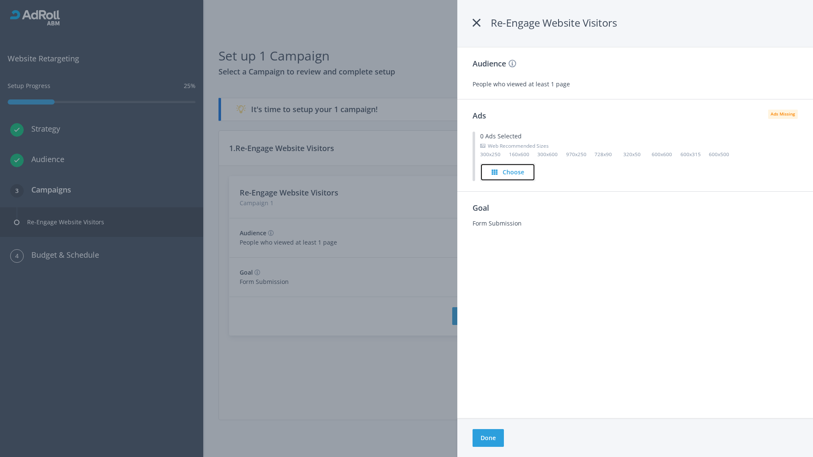
click at [507, 172] on h4 "Choose" at bounding box center [513, 172] width 22 height 9
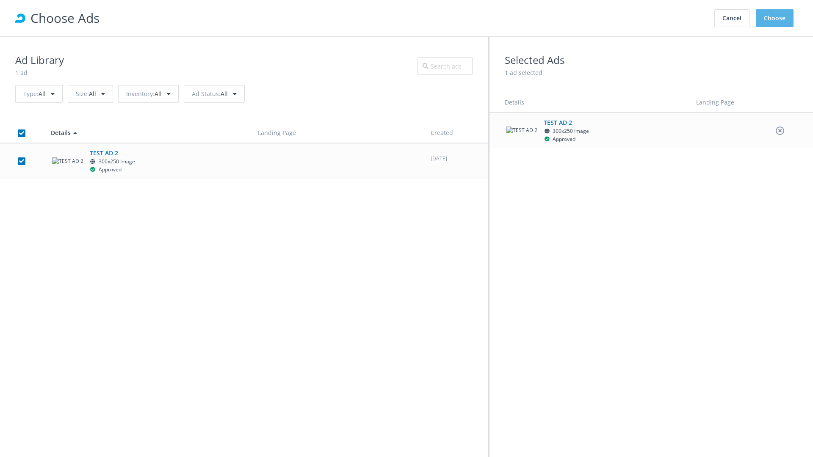
click at [774, 18] on button "Choose" at bounding box center [774, 18] width 38 height 18
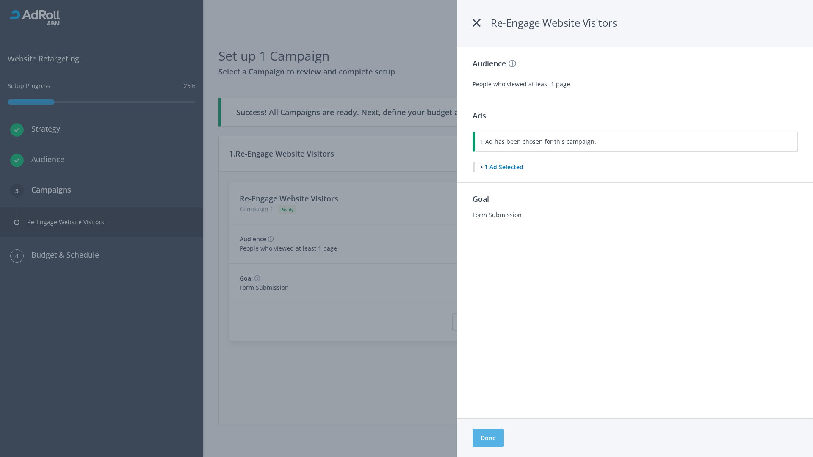
click at [488, 438] on button "Done" at bounding box center [487, 438] width 31 height 18
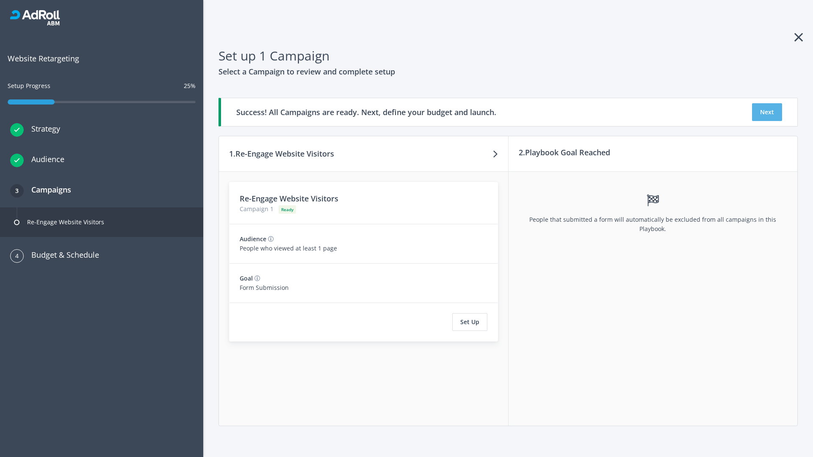
click at [766, 112] on button "Next" at bounding box center [767, 112] width 30 height 18
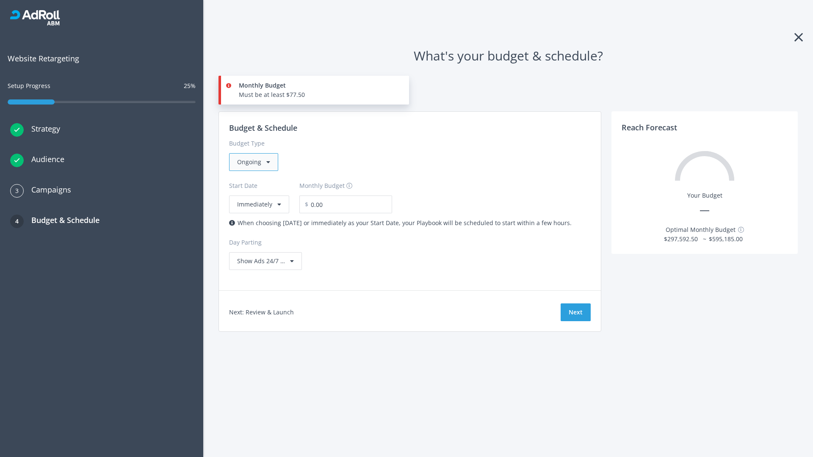
click at [253, 162] on div "Ongoing" at bounding box center [253, 162] width 49 height 18
click at [326, 211] on div "For Playbooks that you want to run for a specific duration of time" at bounding box center [329, 215] width 184 height 9
click at [257, 162] on div "Ongoing" at bounding box center [253, 162] width 49 height 18
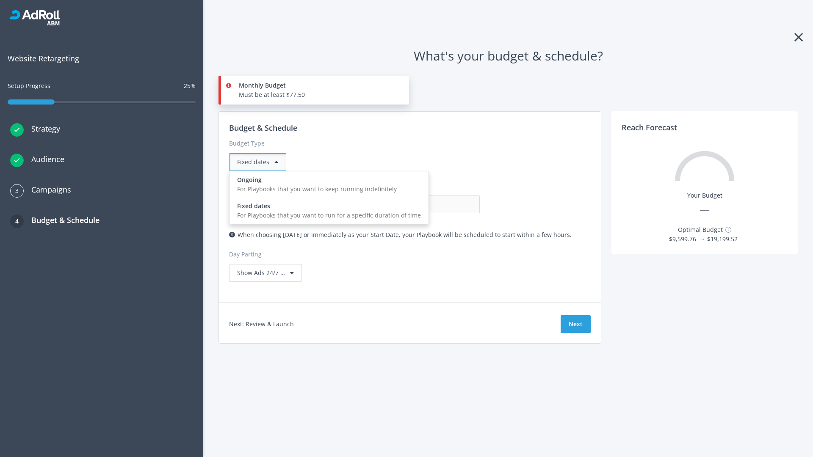
click at [326, 185] on div "For Playbooks that you want to keep running indefinitely" at bounding box center [329, 189] width 184 height 9
click at [396, 204] on input "0.00" at bounding box center [438, 205] width 84 height 18
click at [396, 204] on input "1.00" at bounding box center [438, 205] width 84 height 18
type input "1,000.00"
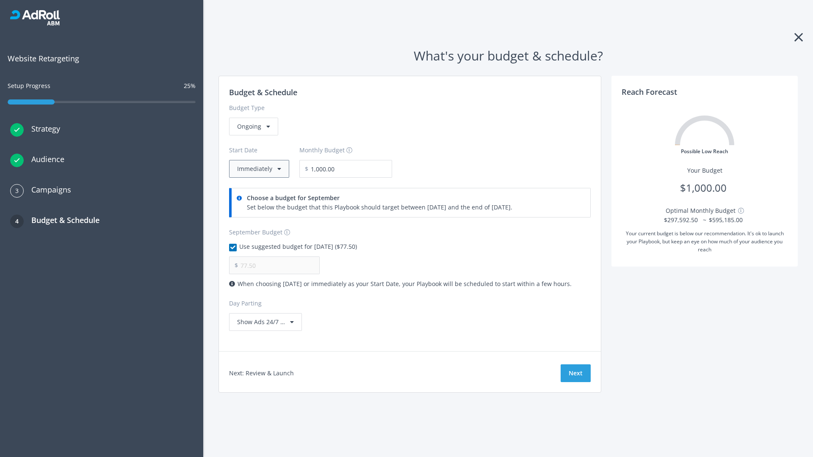
click at [258, 169] on button "Immediately" at bounding box center [259, 169] width 60 height 18
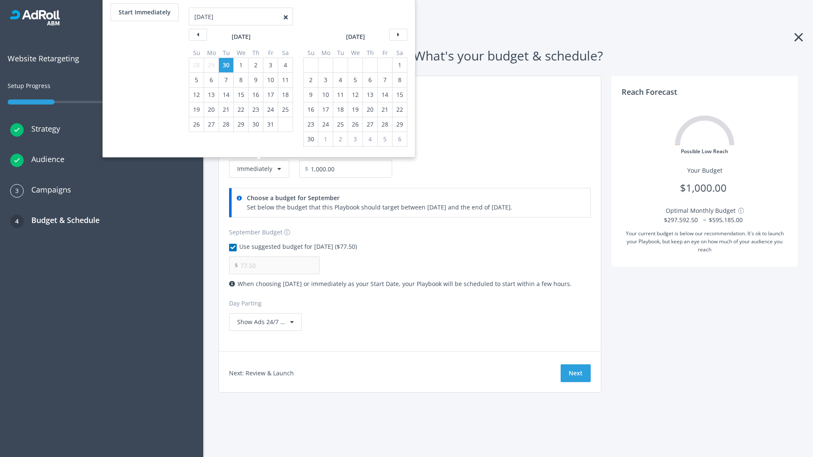
click at [310, 80] on div "2" at bounding box center [310, 80] width 11 height 14
type input "966.67"
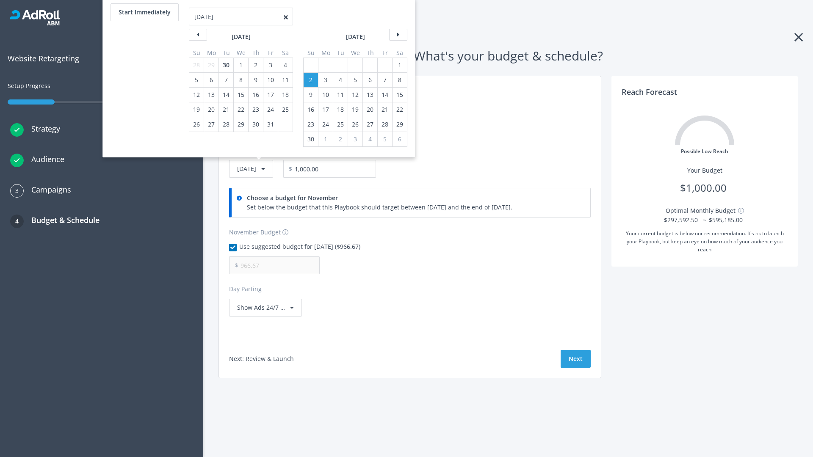
click at [399, 65] on div "1" at bounding box center [399, 65] width 11 height 14
click at [144, 12] on button "Start Immediately" at bounding box center [144, 12] width 68 height 18
type input "[DATE]"
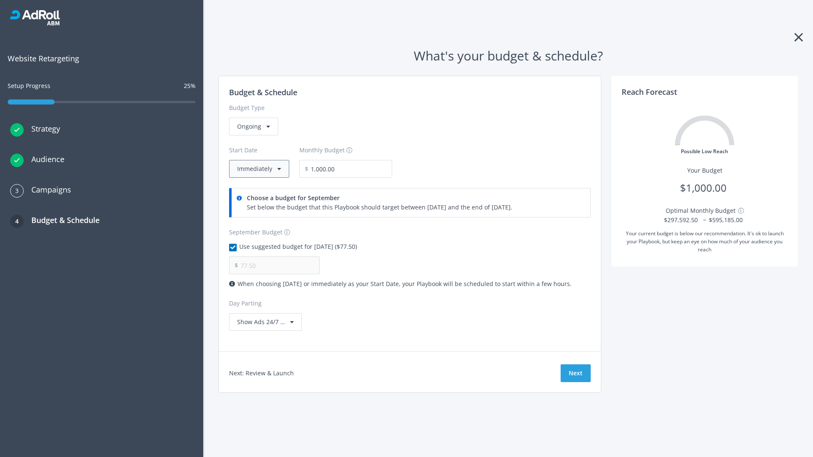
click at [258, 169] on button "Immediately" at bounding box center [259, 169] width 60 height 18
click at [575, 373] on button "Next" at bounding box center [575, 373] width 30 height 18
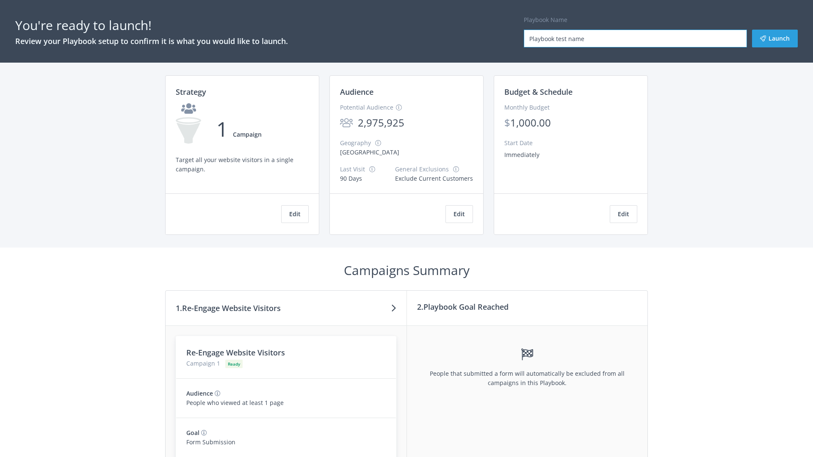
type input "Playbook test name"
click at [774, 39] on button "Launch" at bounding box center [775, 39] width 46 height 18
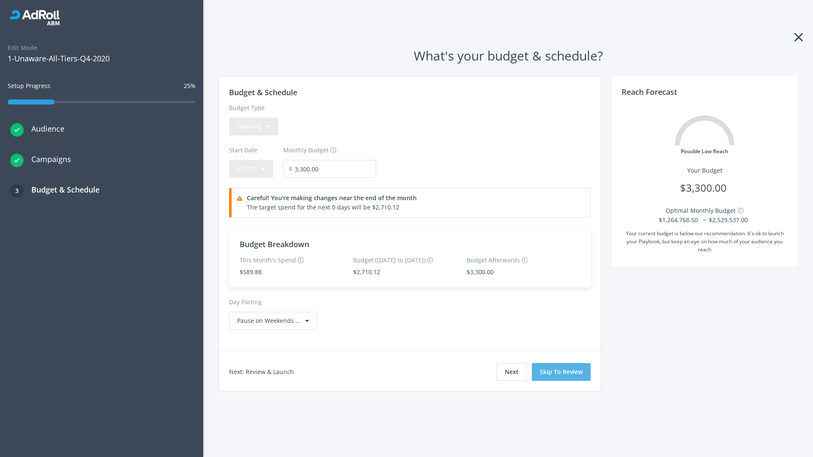
click at [561, 372] on button "Skip To Review" at bounding box center [561, 372] width 59 height 18
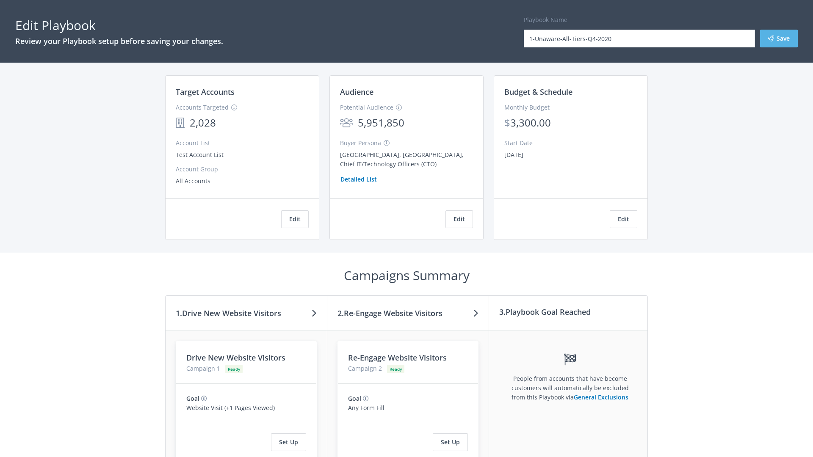
click at [778, 39] on button "Save" at bounding box center [779, 39] width 38 height 18
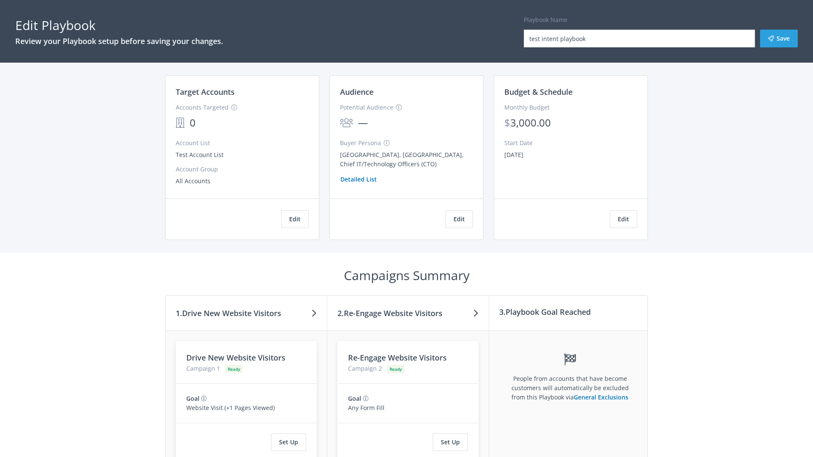
scroll to position [78, 0]
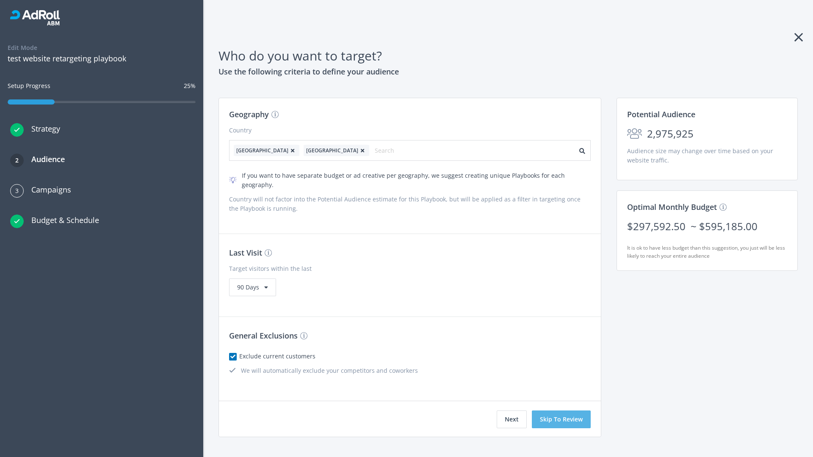
click at [561, 410] on button "Skip To Review" at bounding box center [561, 419] width 59 height 18
